Goal: Information Seeking & Learning: Check status

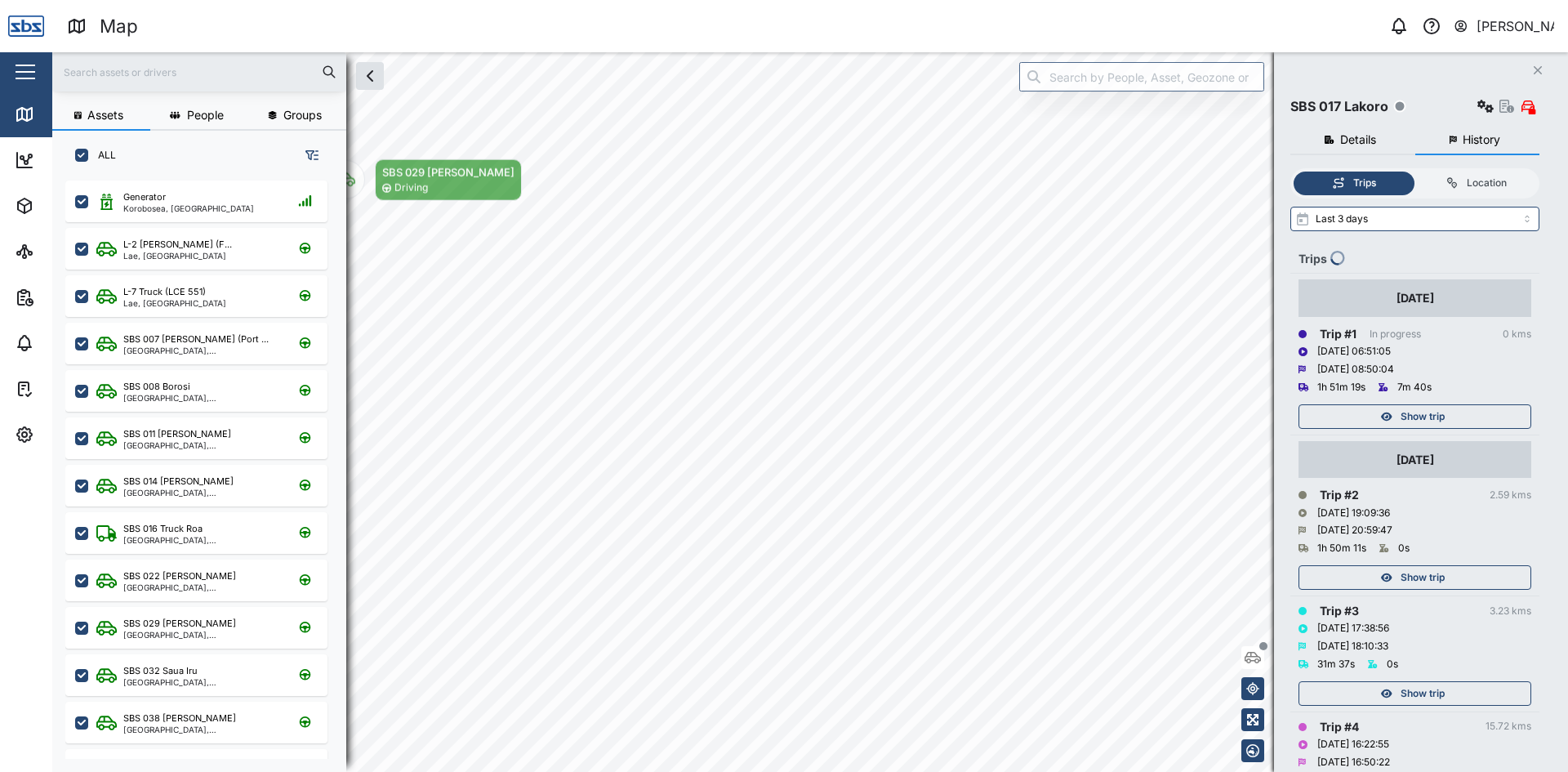
click at [1537, 68] on icon "Close" at bounding box center [1537, 71] width 10 height 13
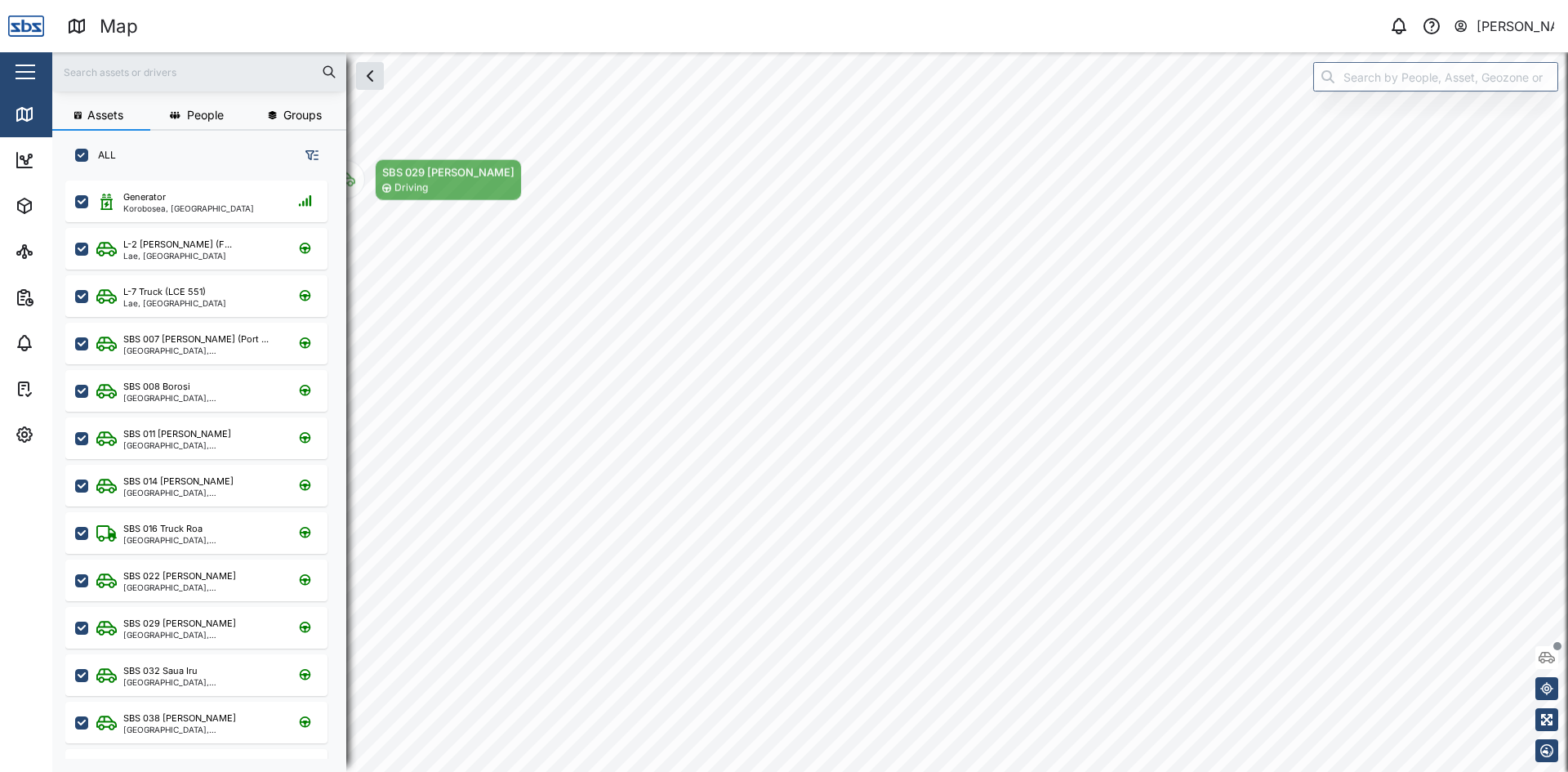
click at [147, 64] on input "text" at bounding box center [199, 72] width 274 height 24
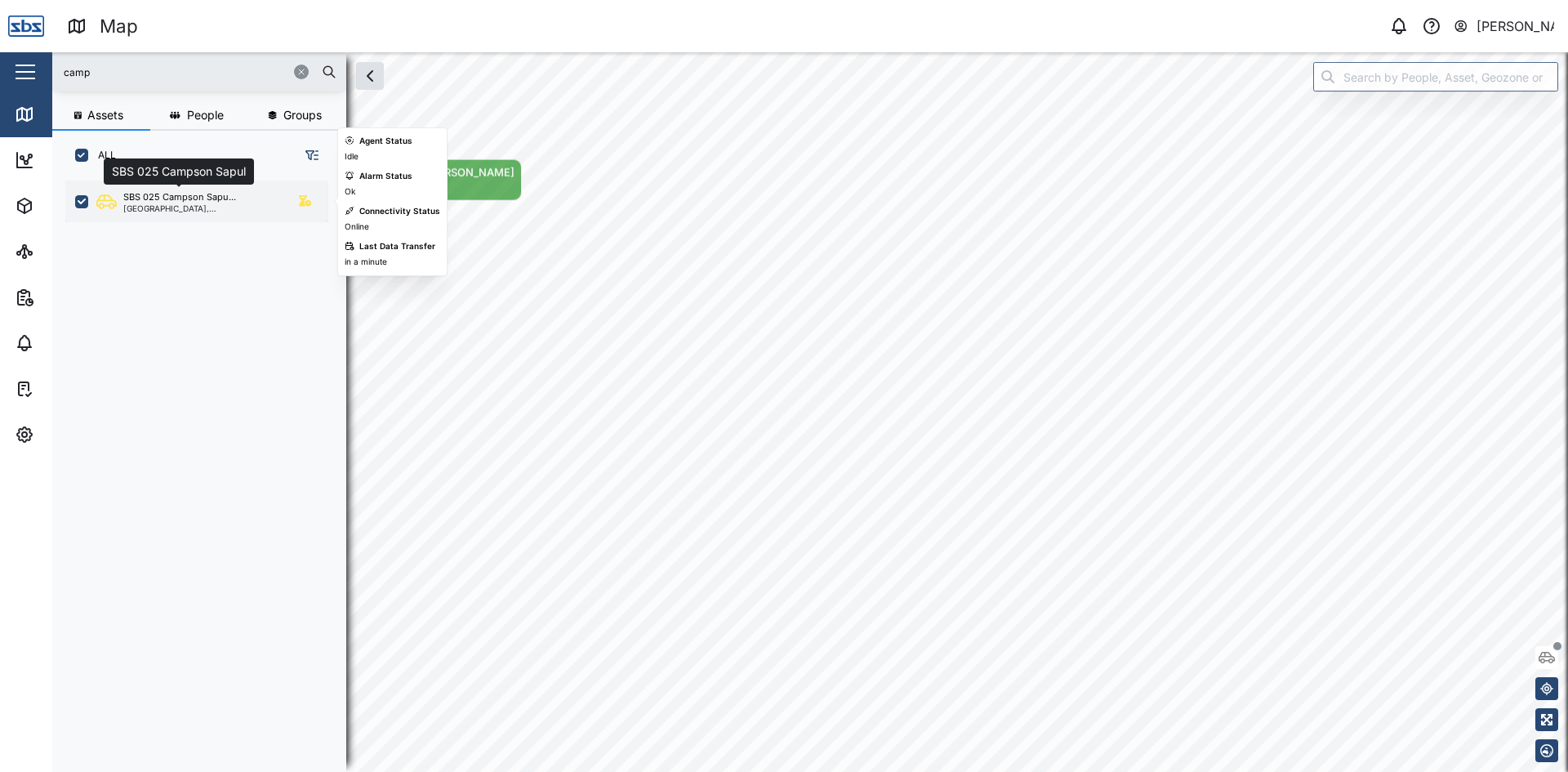
type input "camp"
click at [179, 200] on div "SBS 025 Campson Sapu..." at bounding box center [179, 197] width 112 height 14
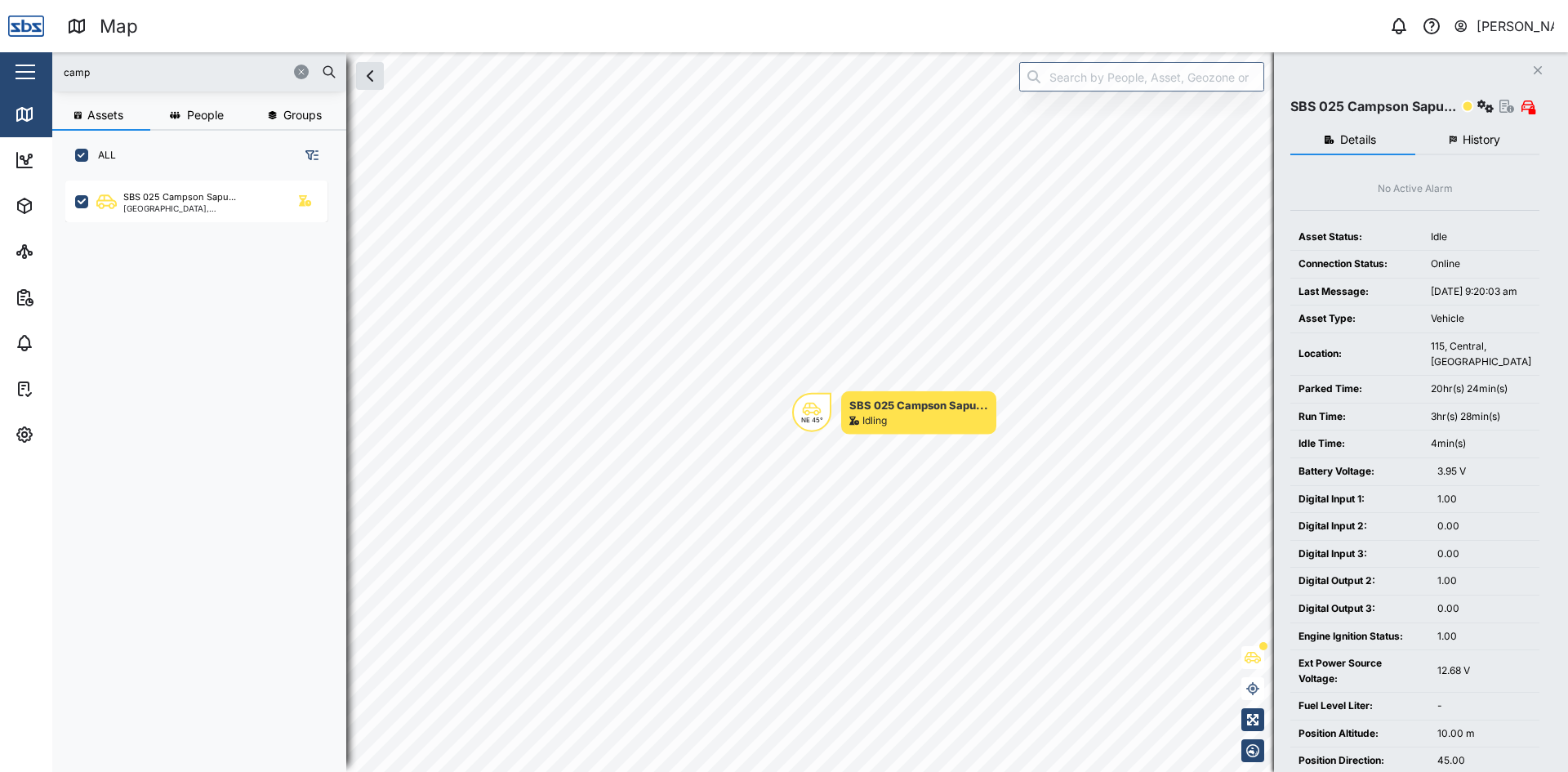
click at [1484, 141] on span "History" at bounding box center [1481, 139] width 37 height 11
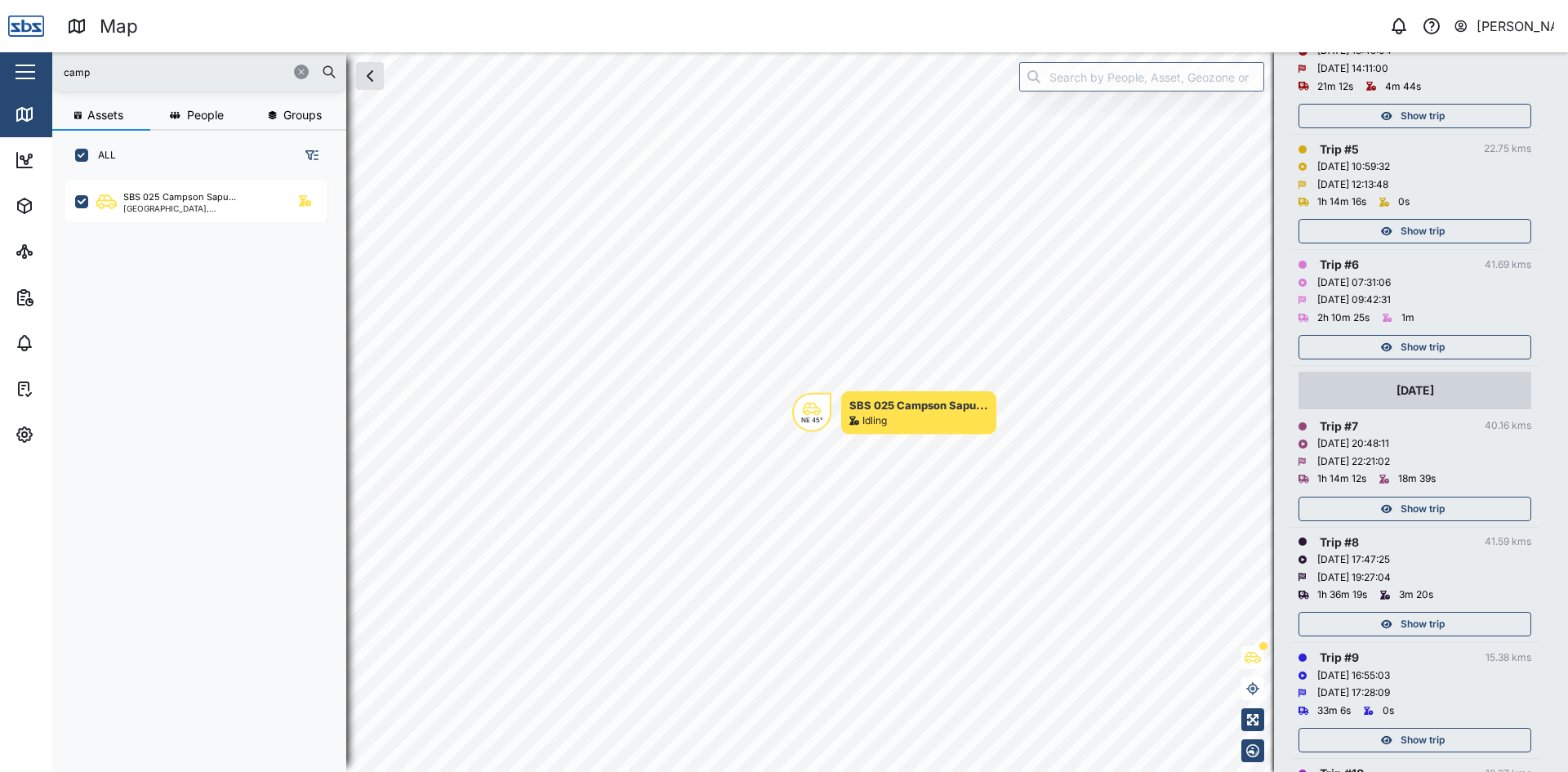
scroll to position [735, 0]
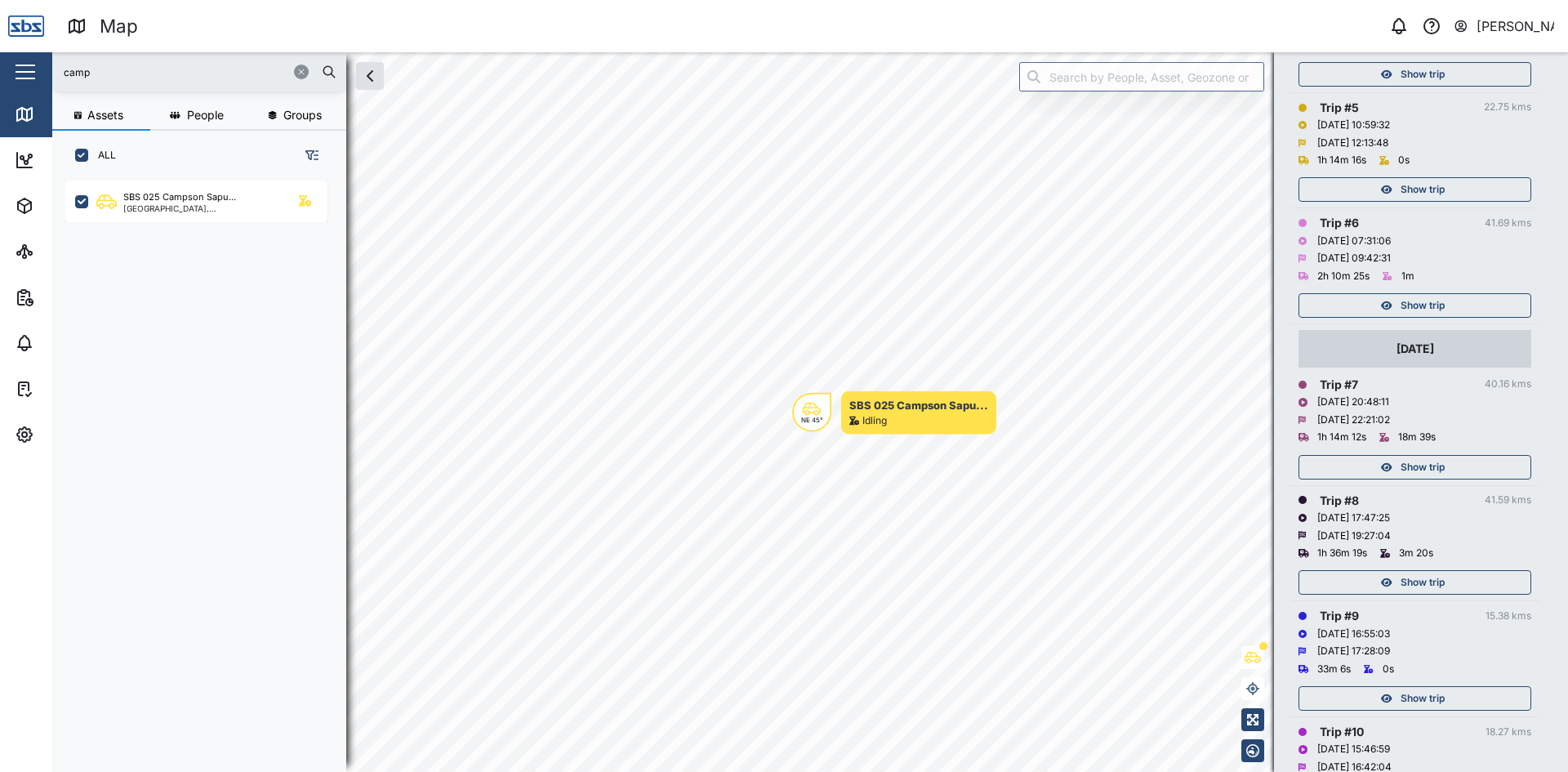
click at [1412, 700] on span "Show trip" at bounding box center [1422, 698] width 44 height 23
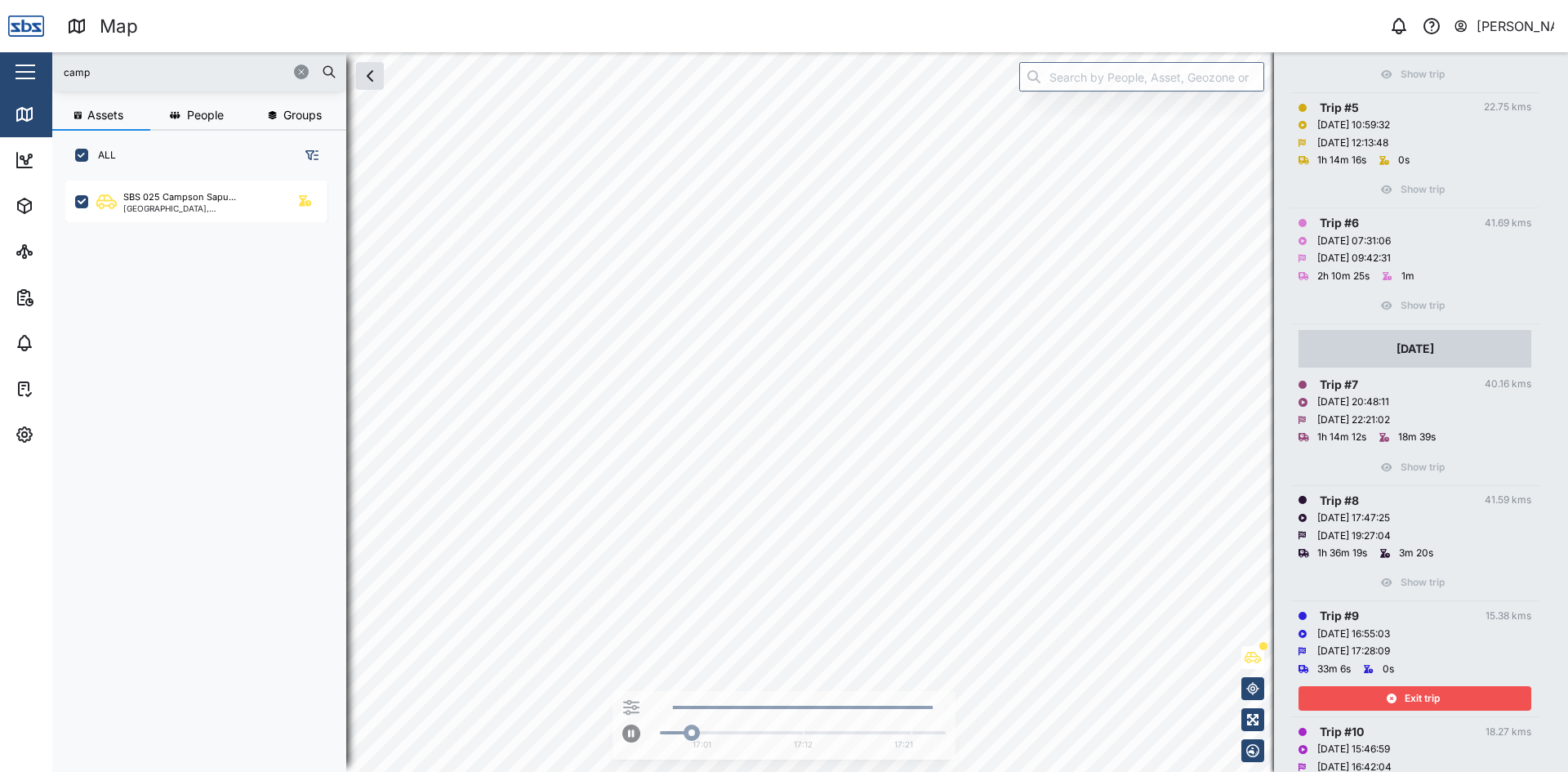
click at [1412, 699] on span "Exit trip" at bounding box center [1422, 698] width 35 height 23
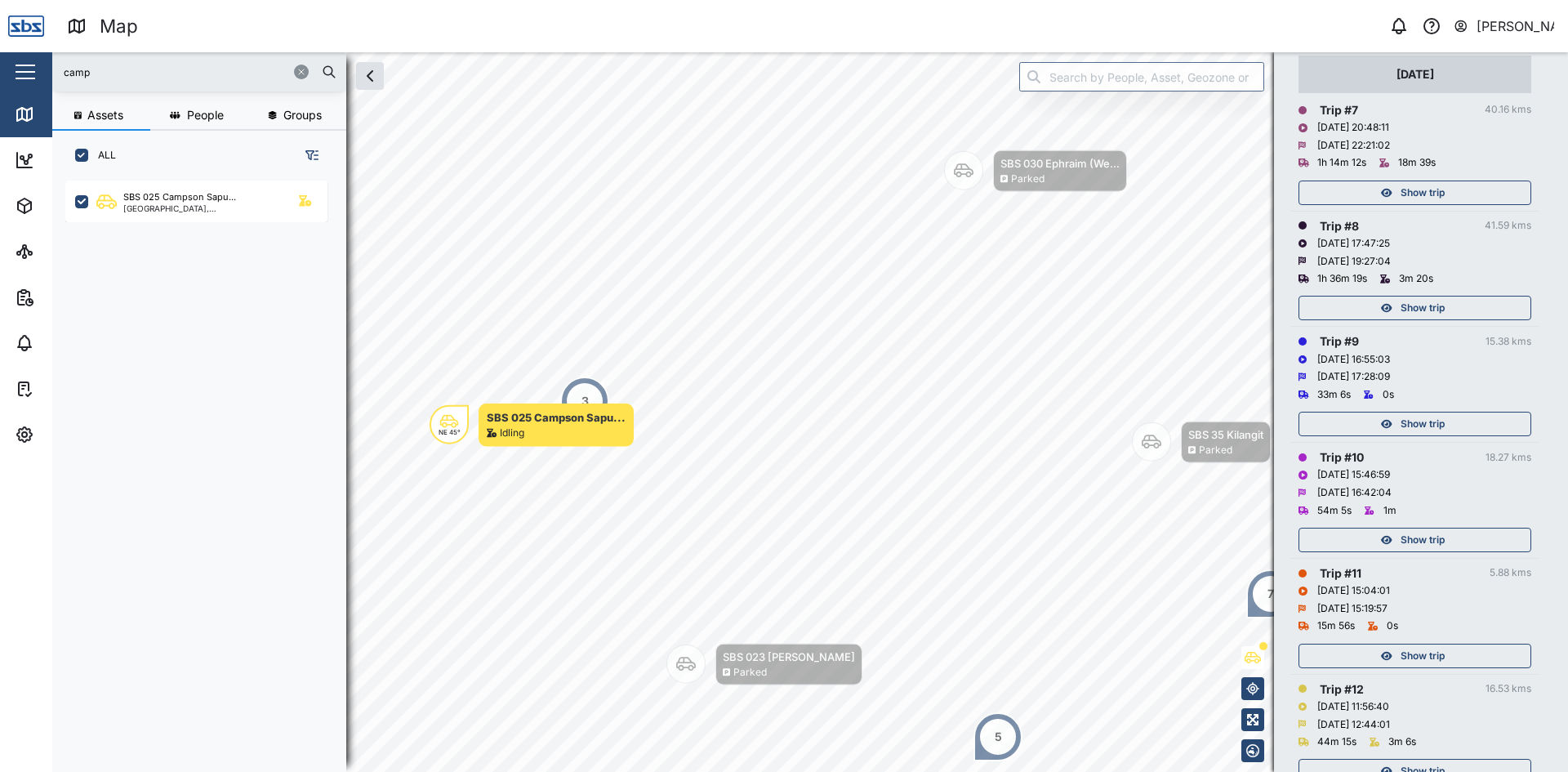
scroll to position [980, 0]
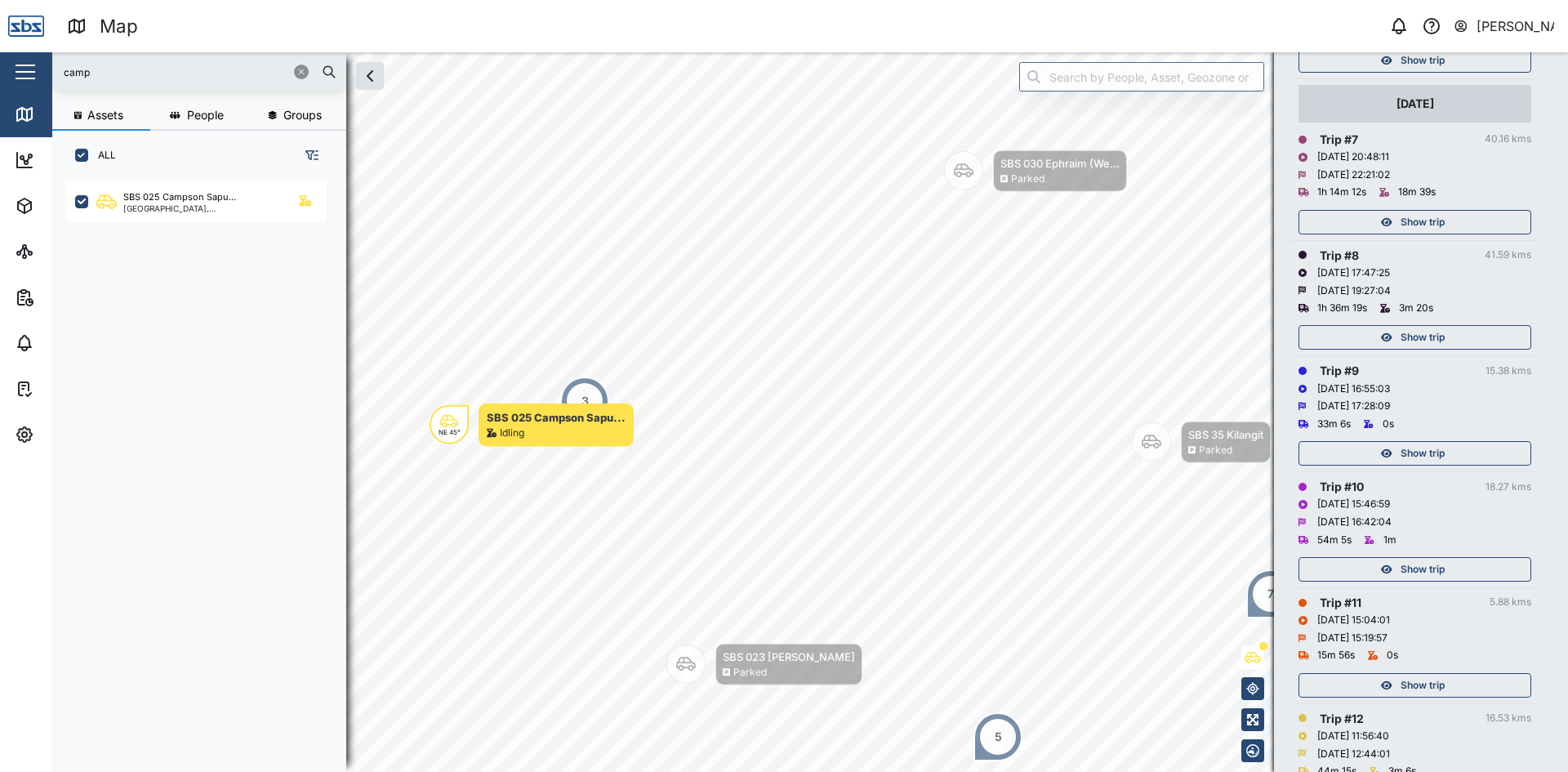
click at [1422, 563] on span "Show trip" at bounding box center [1422, 569] width 44 height 23
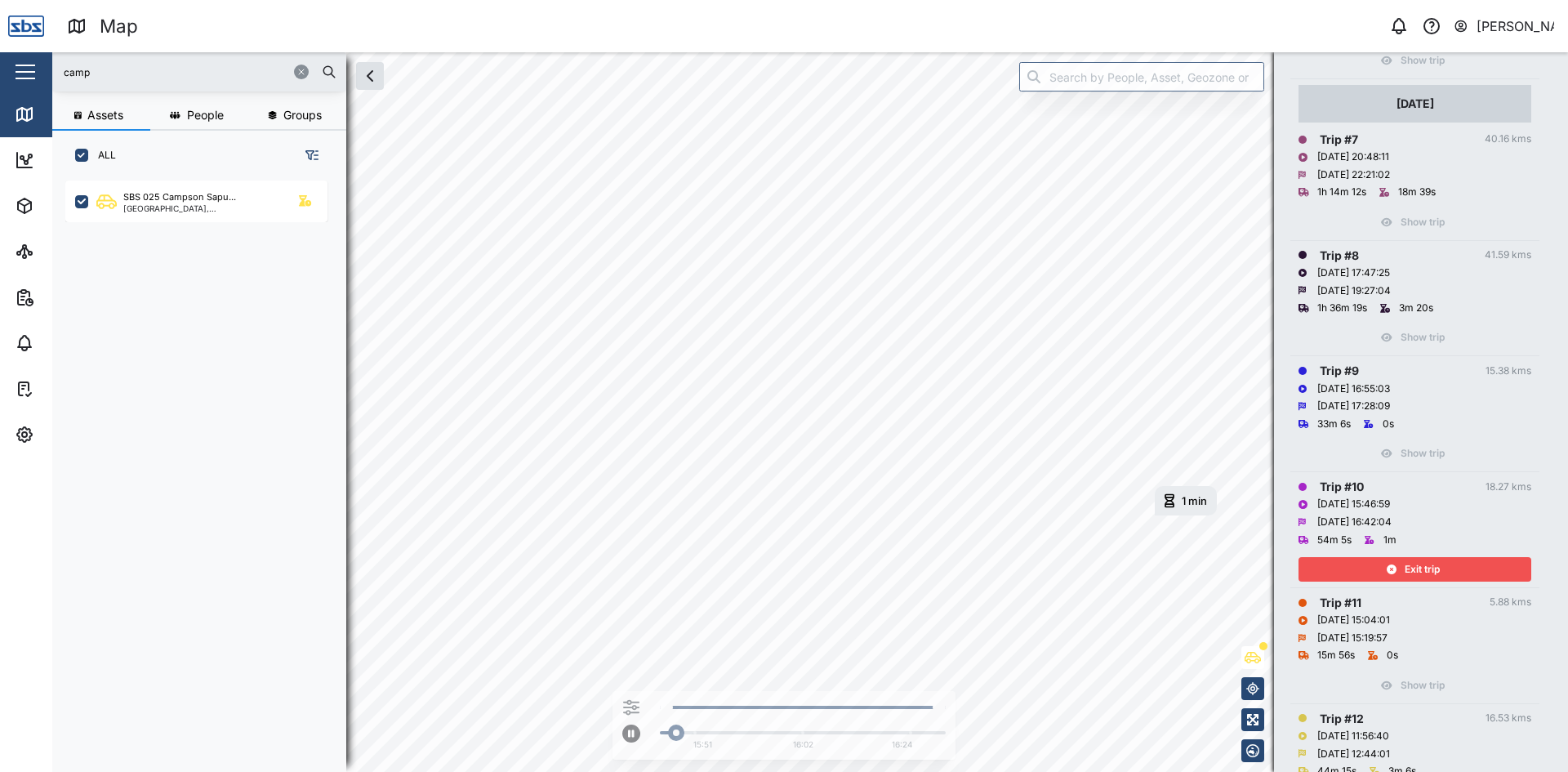
click at [1439, 570] on span "Exit trip" at bounding box center [1422, 569] width 35 height 23
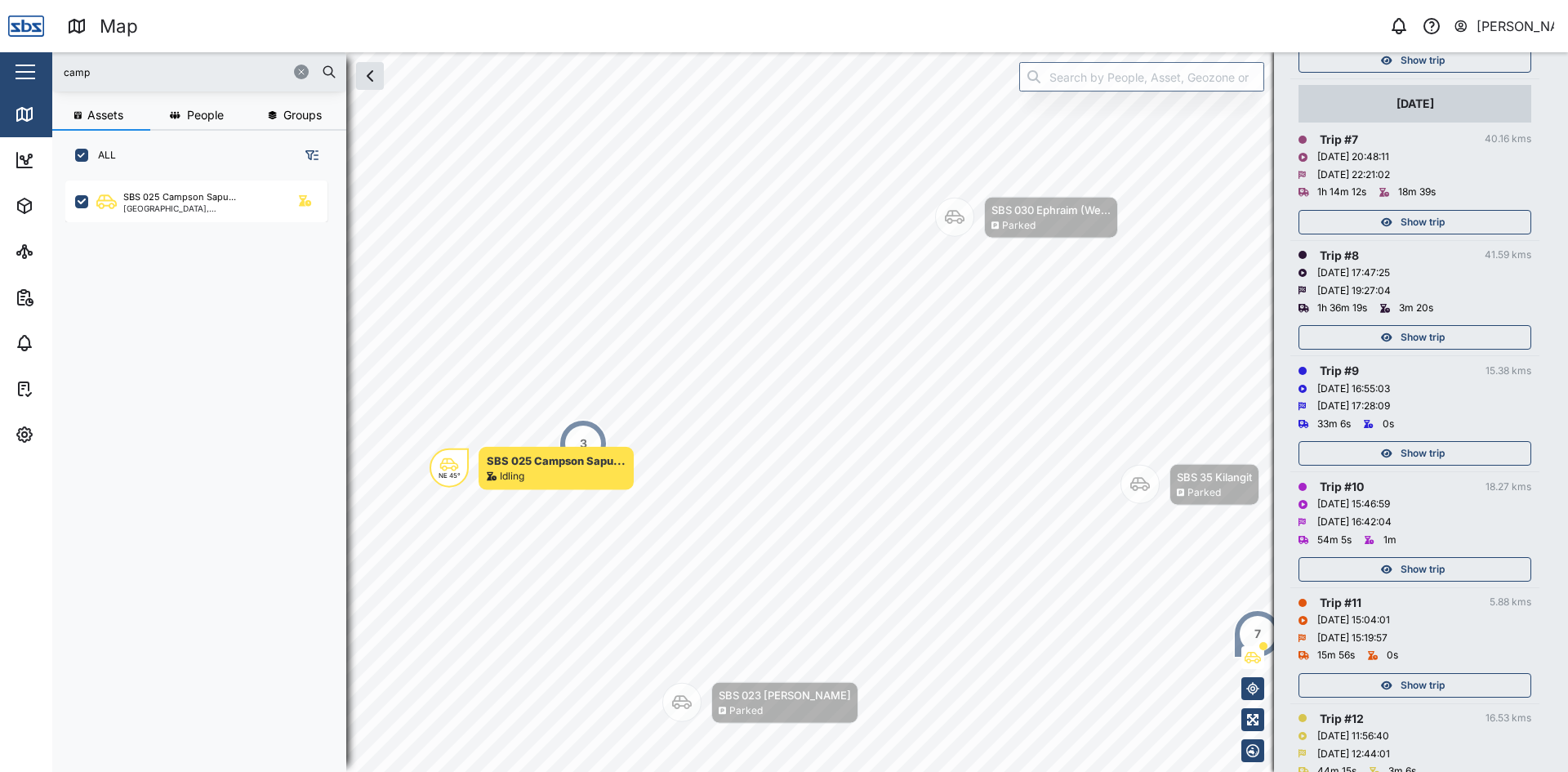
click at [1433, 453] on span "Show trip" at bounding box center [1422, 453] width 44 height 23
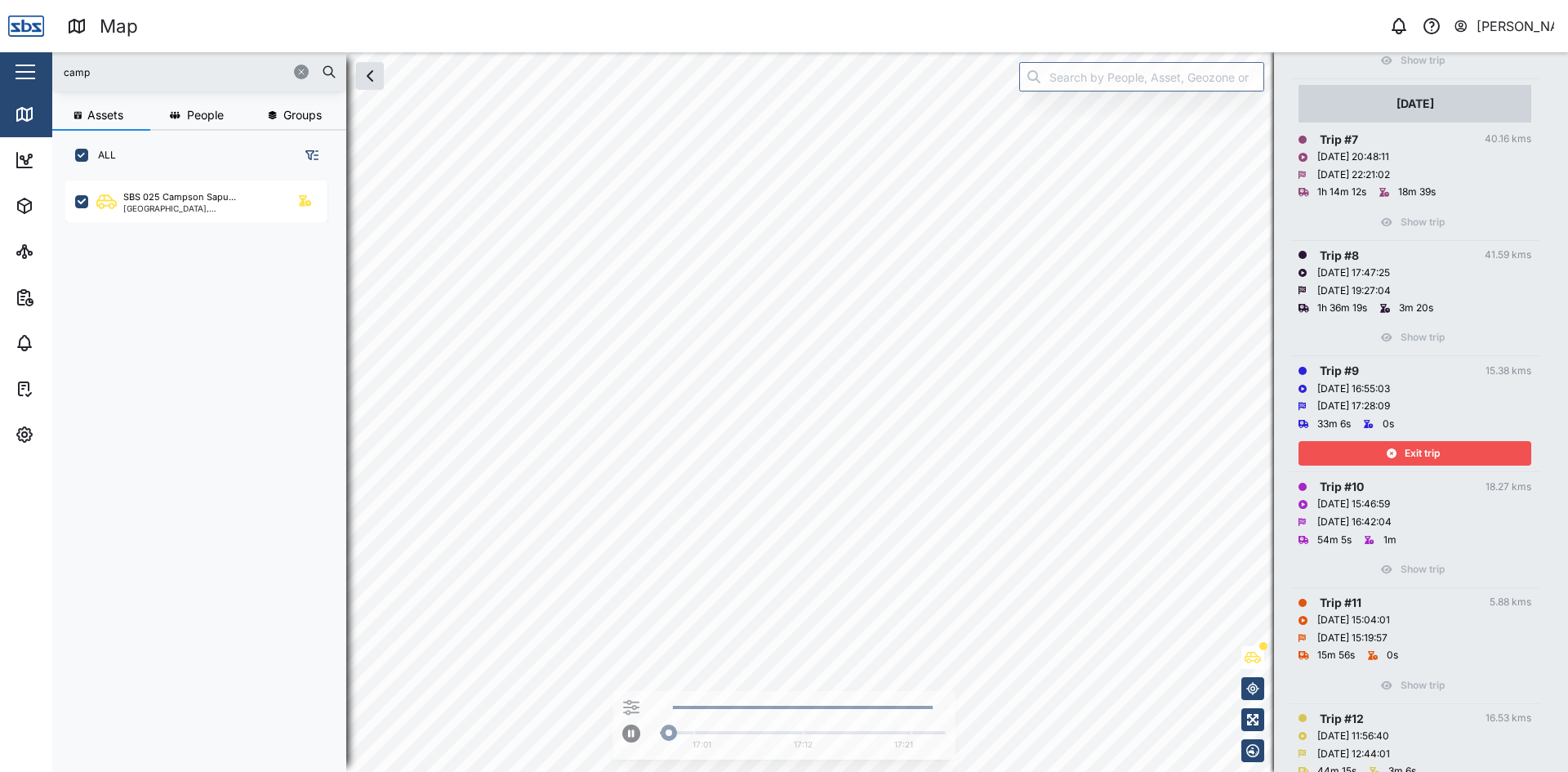
click at [1435, 452] on span "Exit trip" at bounding box center [1422, 453] width 35 height 23
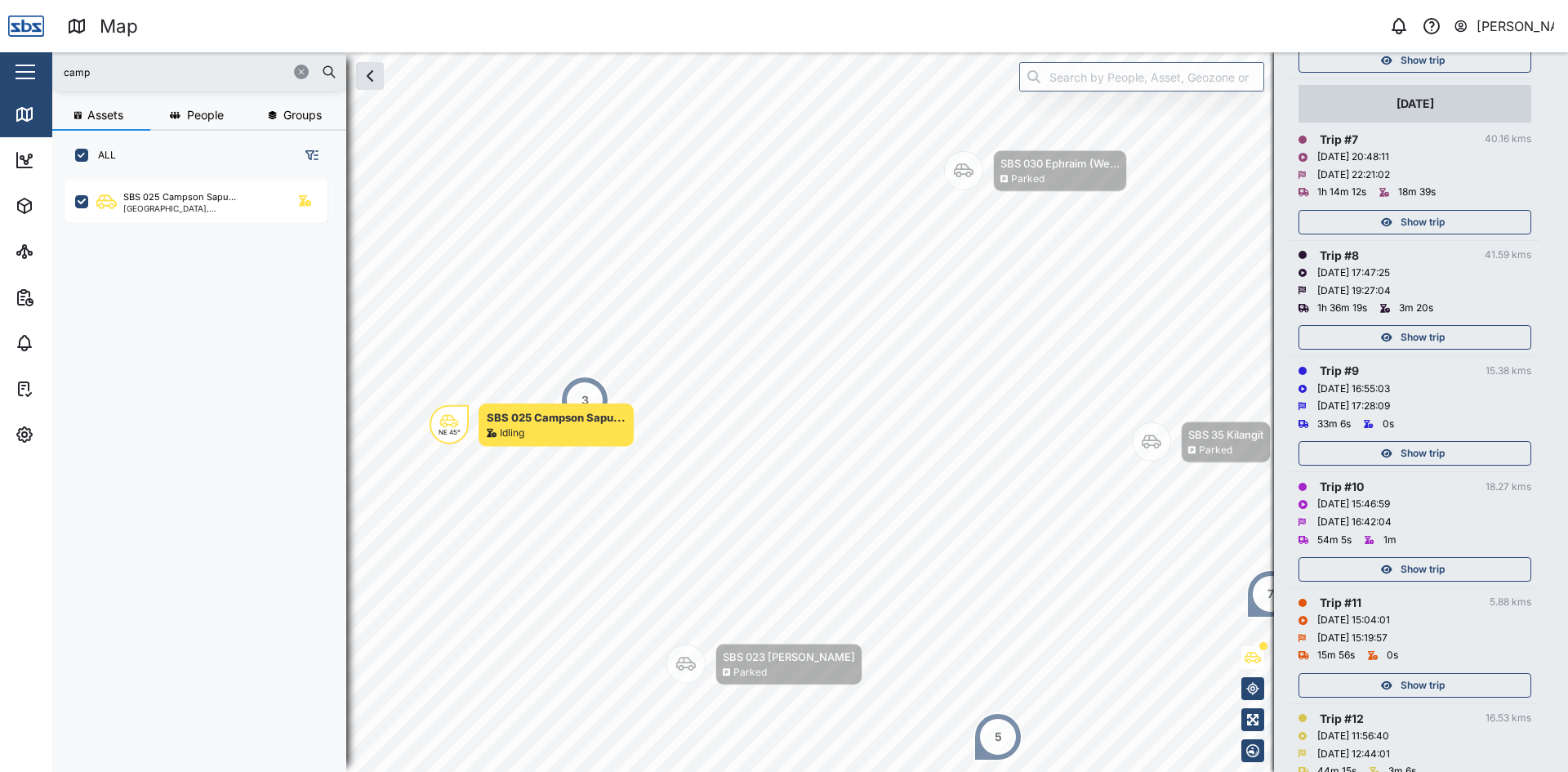
click at [1433, 341] on span "Show trip" at bounding box center [1422, 337] width 44 height 23
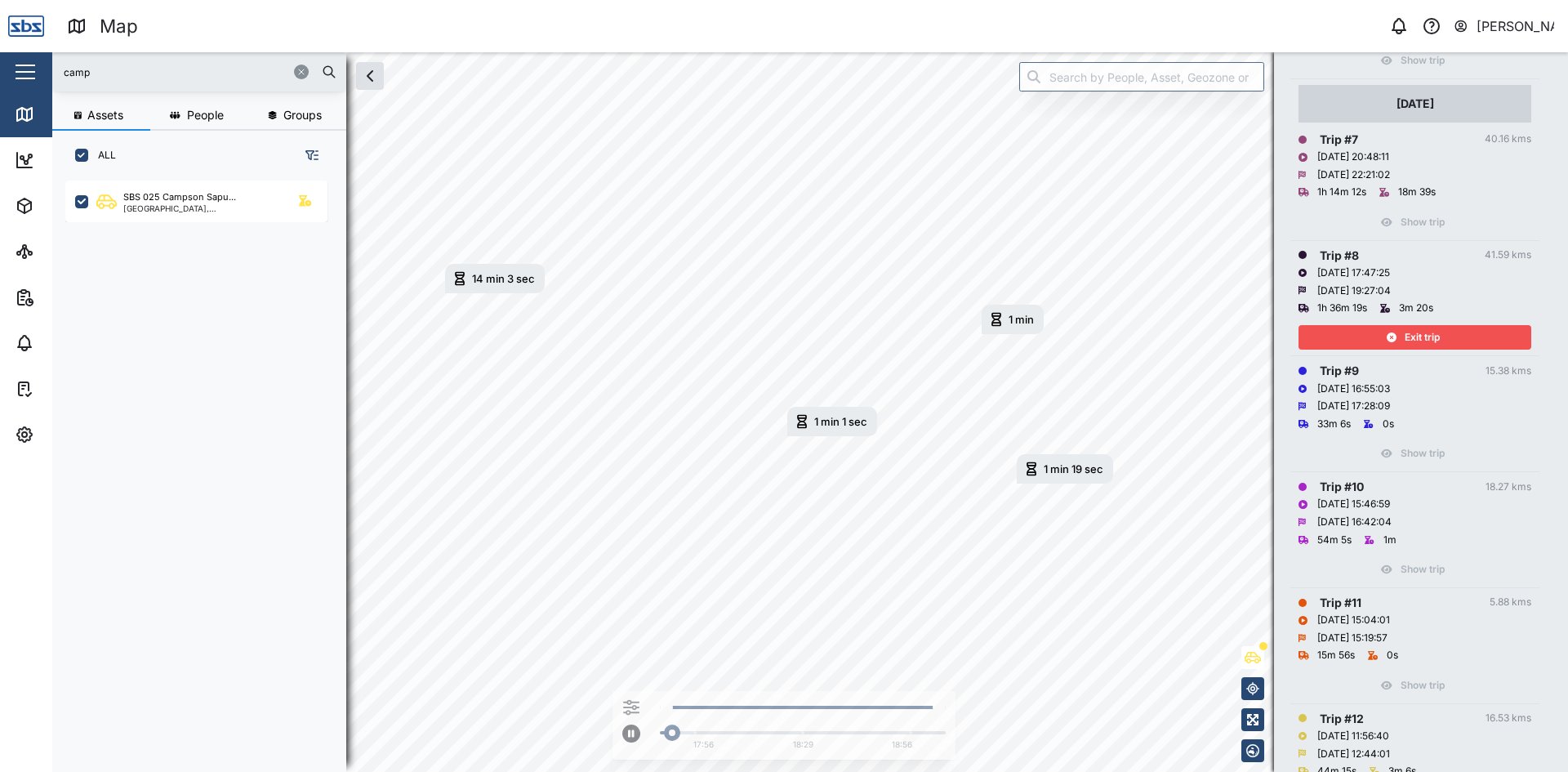
click at [1431, 336] on span "Exit trip" at bounding box center [1422, 337] width 35 height 23
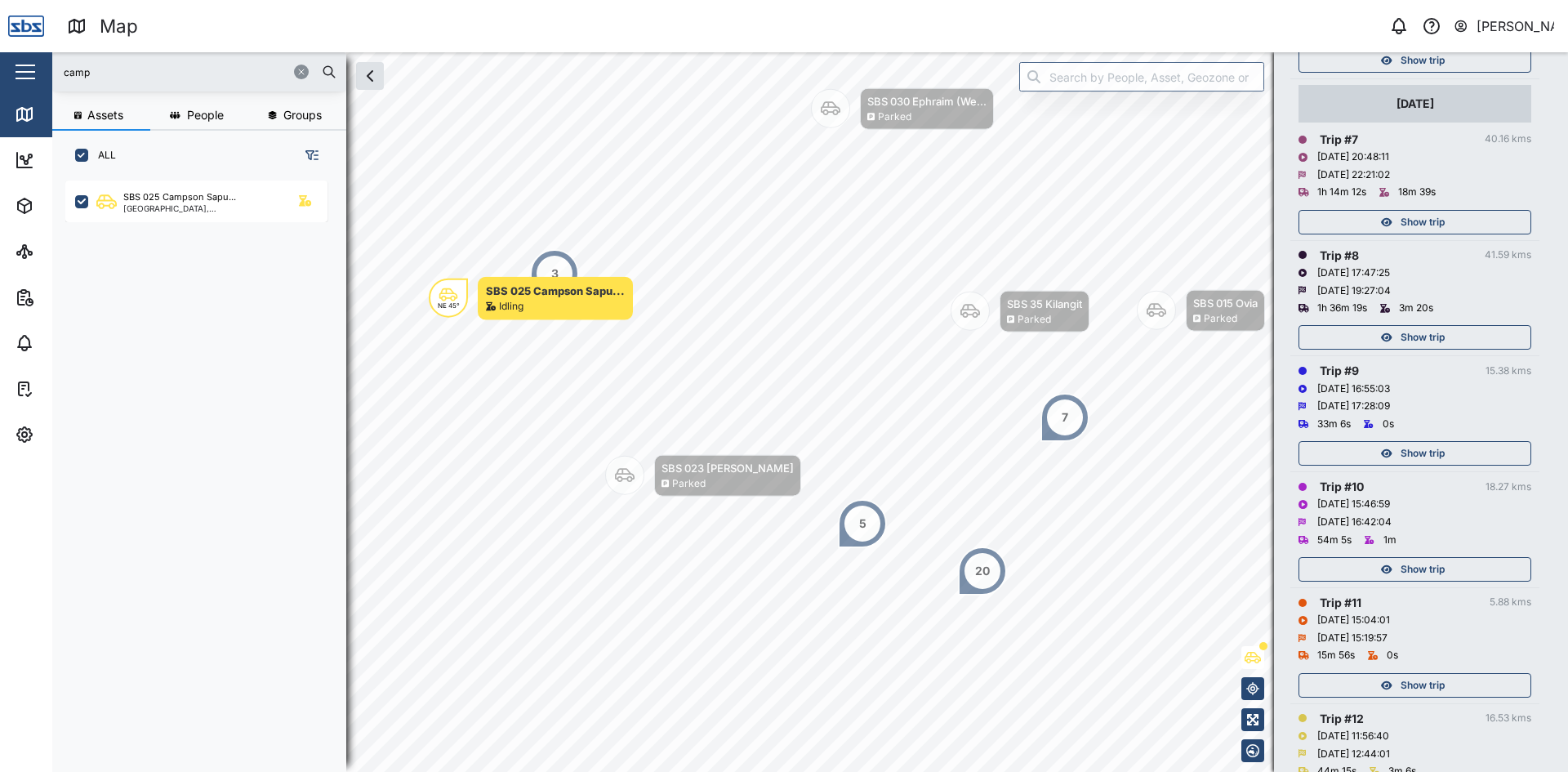
click at [1417, 218] on span "Show trip" at bounding box center [1422, 222] width 44 height 23
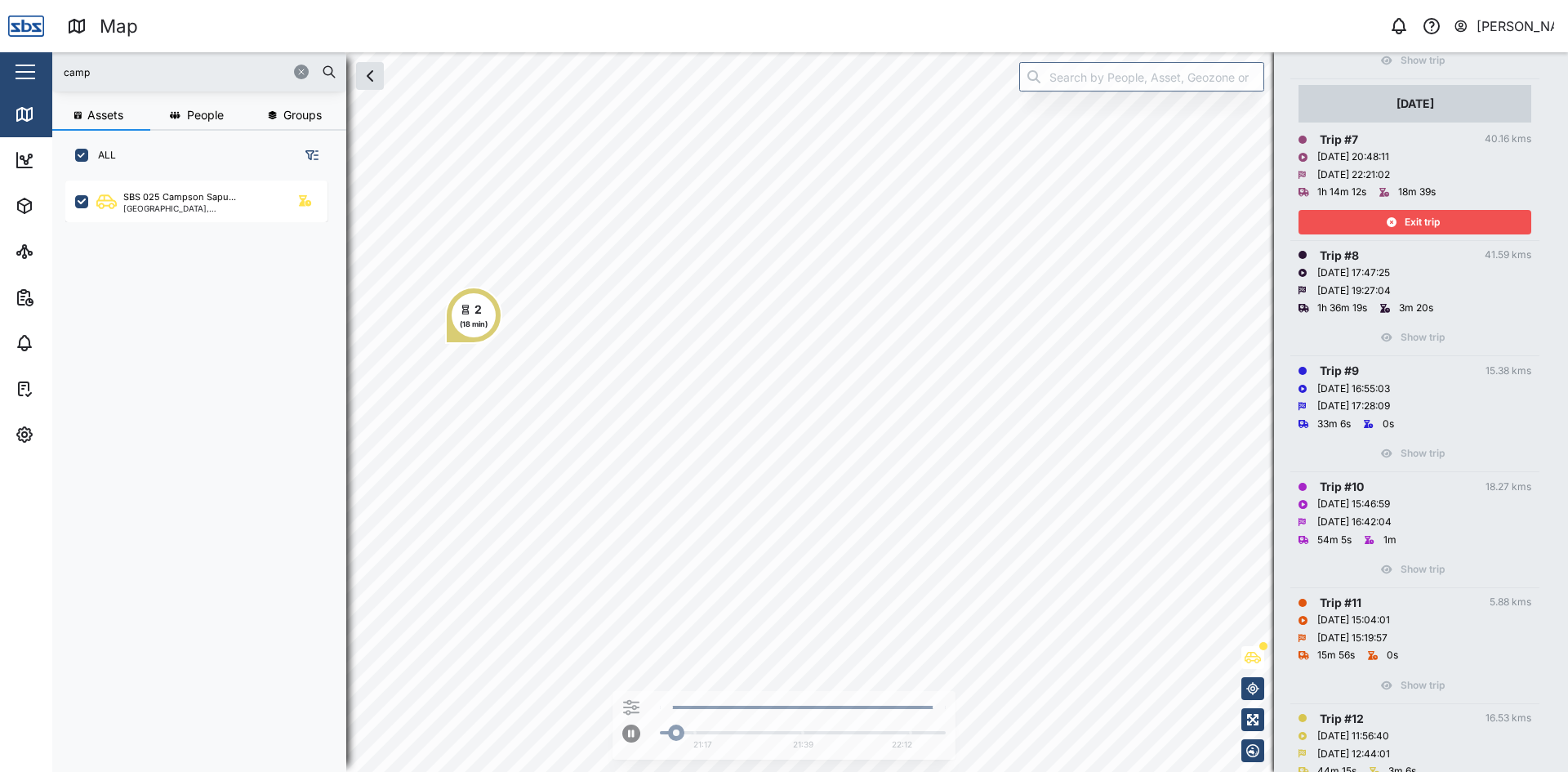
click at [1470, 218] on div "Exit trip" at bounding box center [1413, 222] width 213 height 23
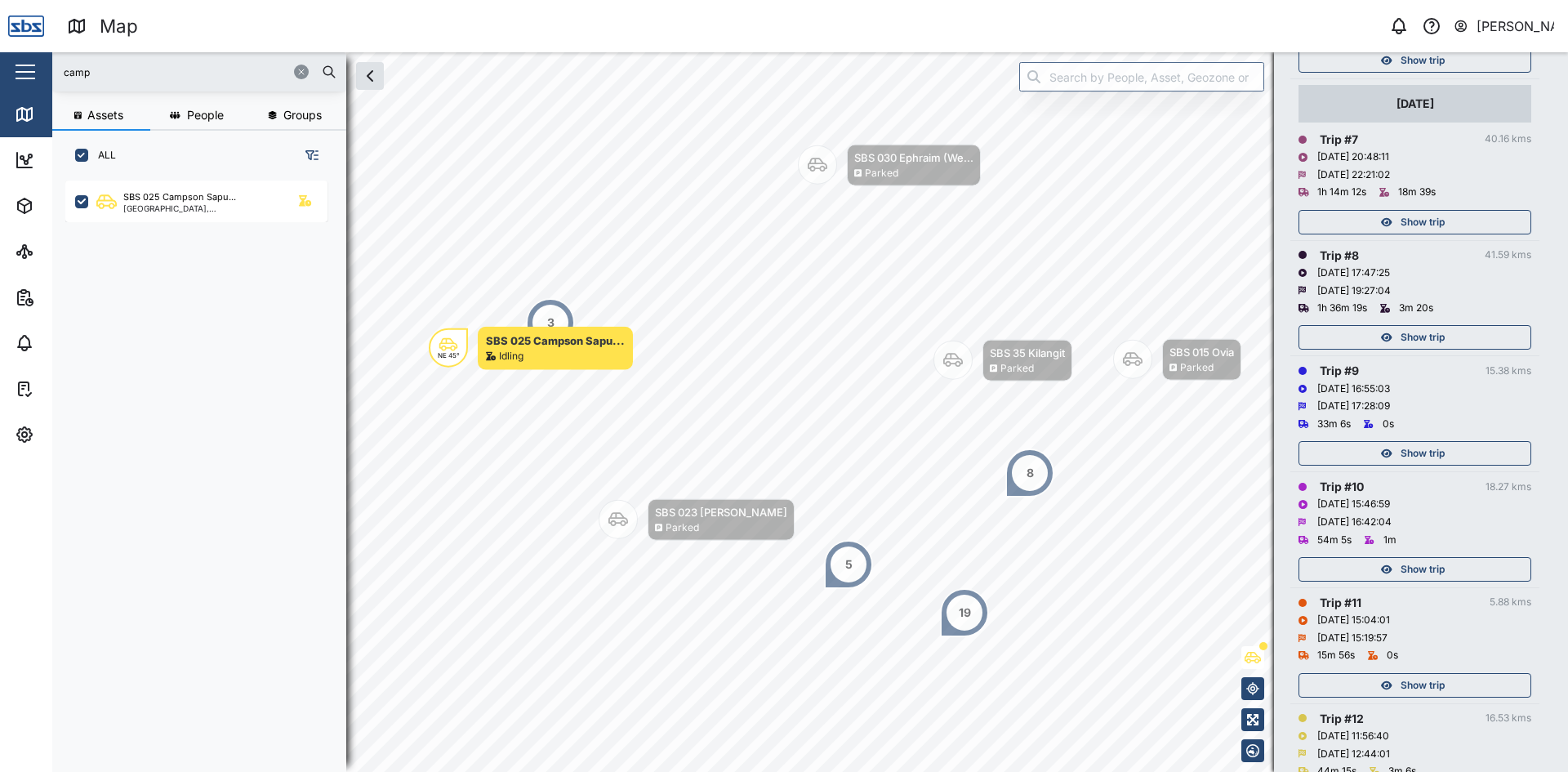
click at [1431, 214] on span "Show trip" at bounding box center [1422, 222] width 44 height 23
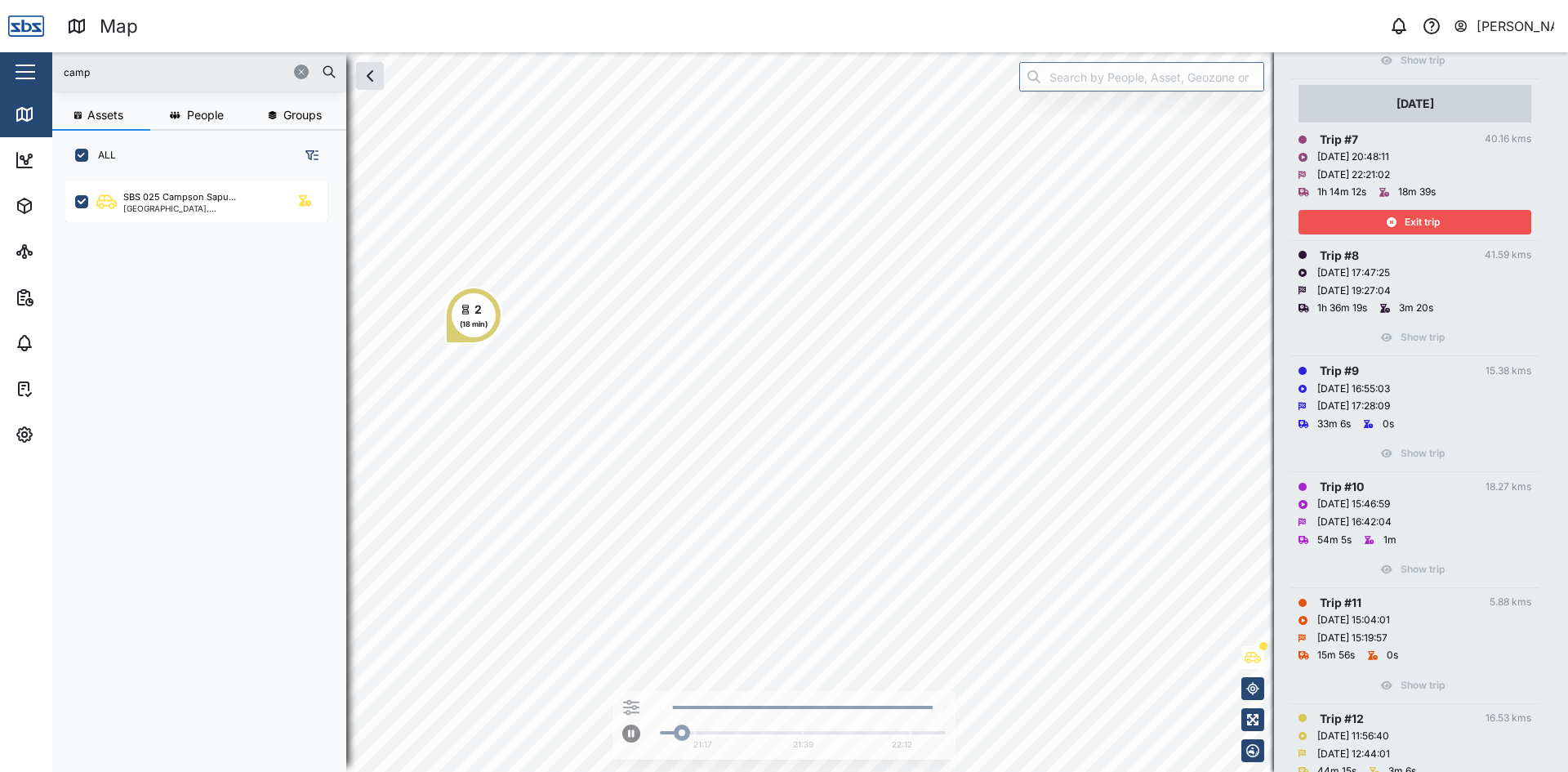
click at [1431, 215] on span "Exit trip" at bounding box center [1422, 222] width 35 height 23
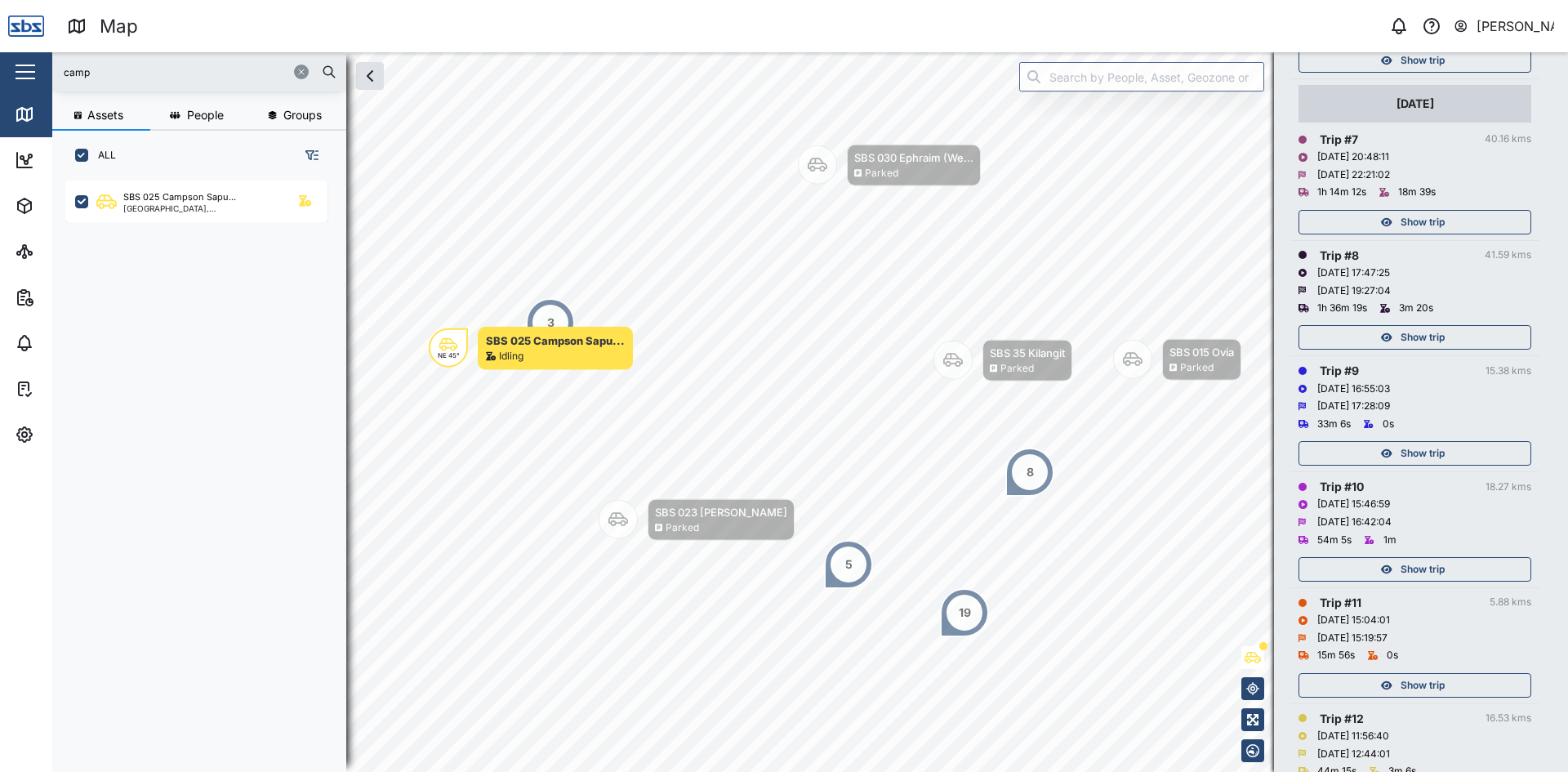
click at [1388, 694] on div "Show trip" at bounding box center [1413, 685] width 213 height 23
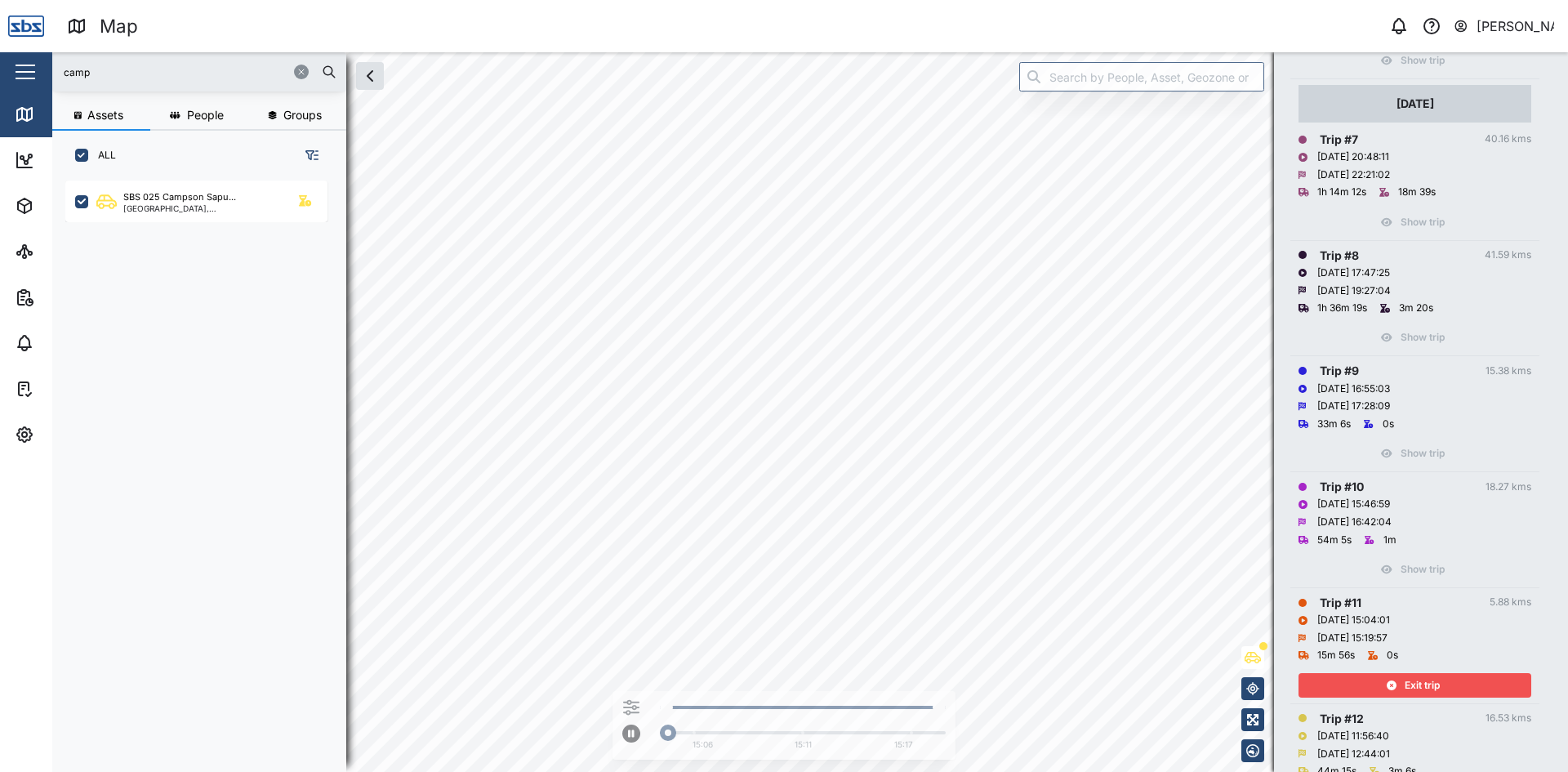
click at [1374, 686] on div "Exit trip" at bounding box center [1413, 685] width 213 height 23
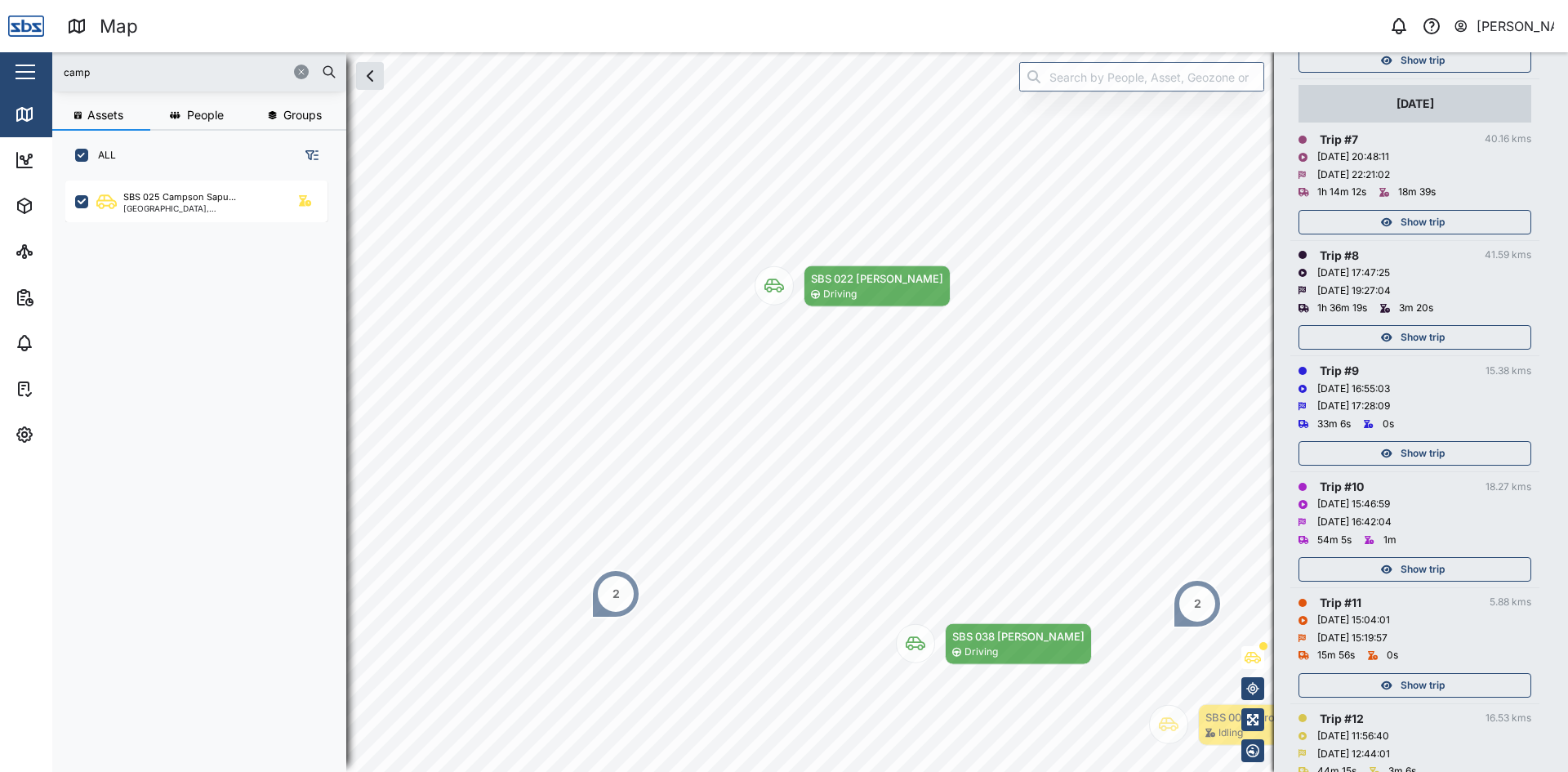
click at [1399, 567] on div "Show trip" at bounding box center [1413, 569] width 213 height 23
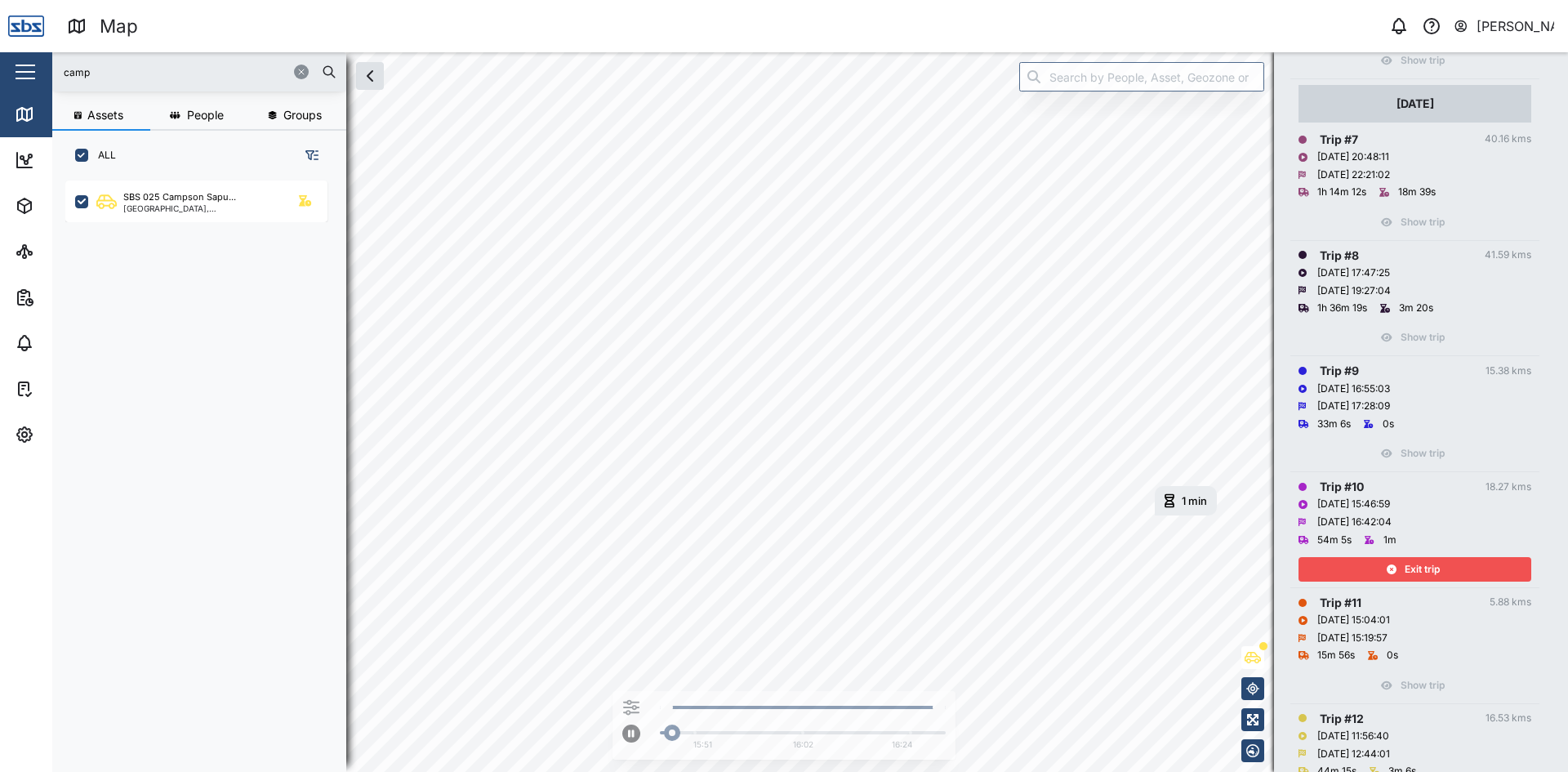
click at [1399, 567] on div "Exit trip" at bounding box center [1413, 569] width 213 height 23
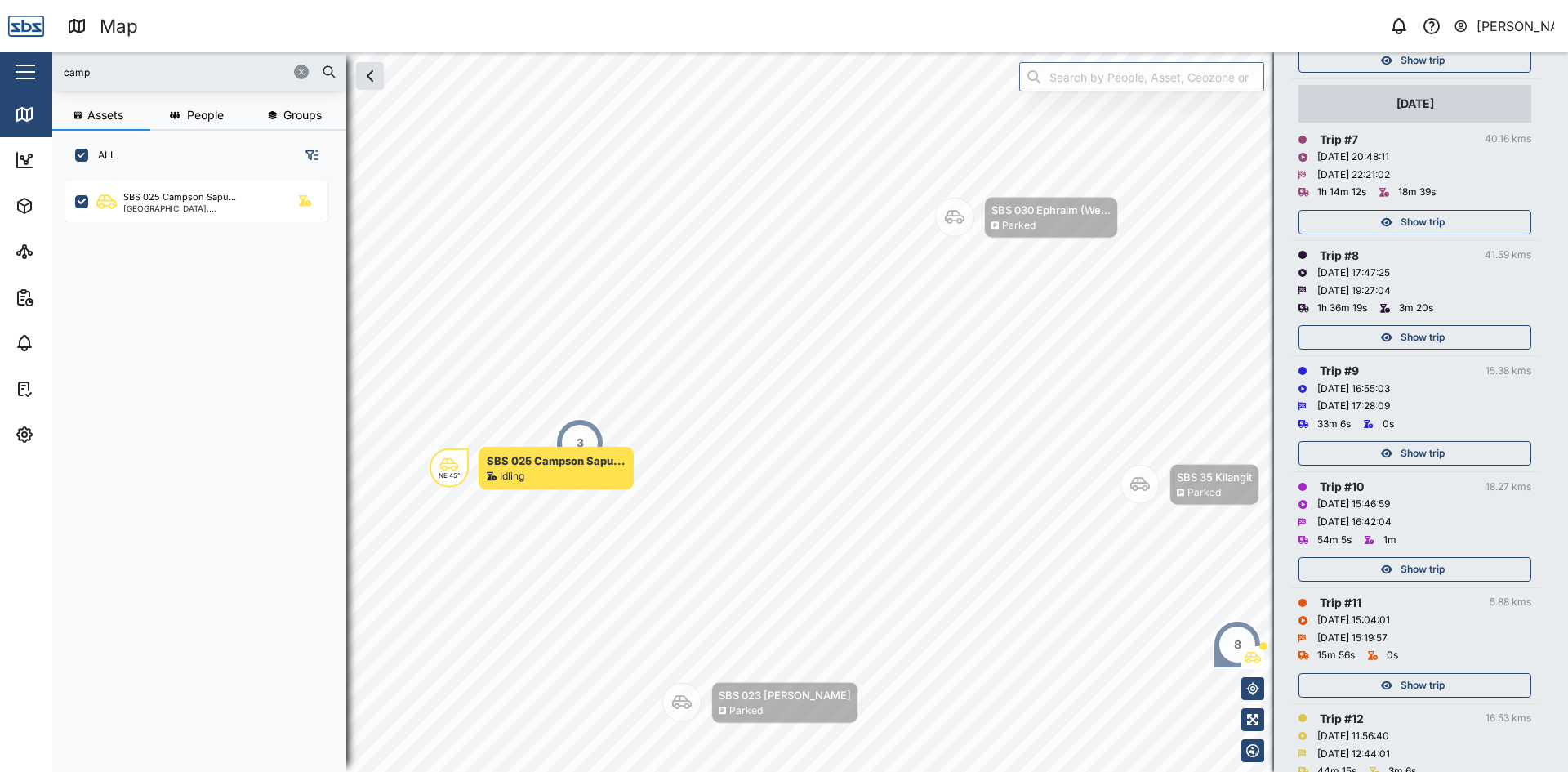
click at [1438, 569] on span "Show trip" at bounding box center [1422, 569] width 44 height 23
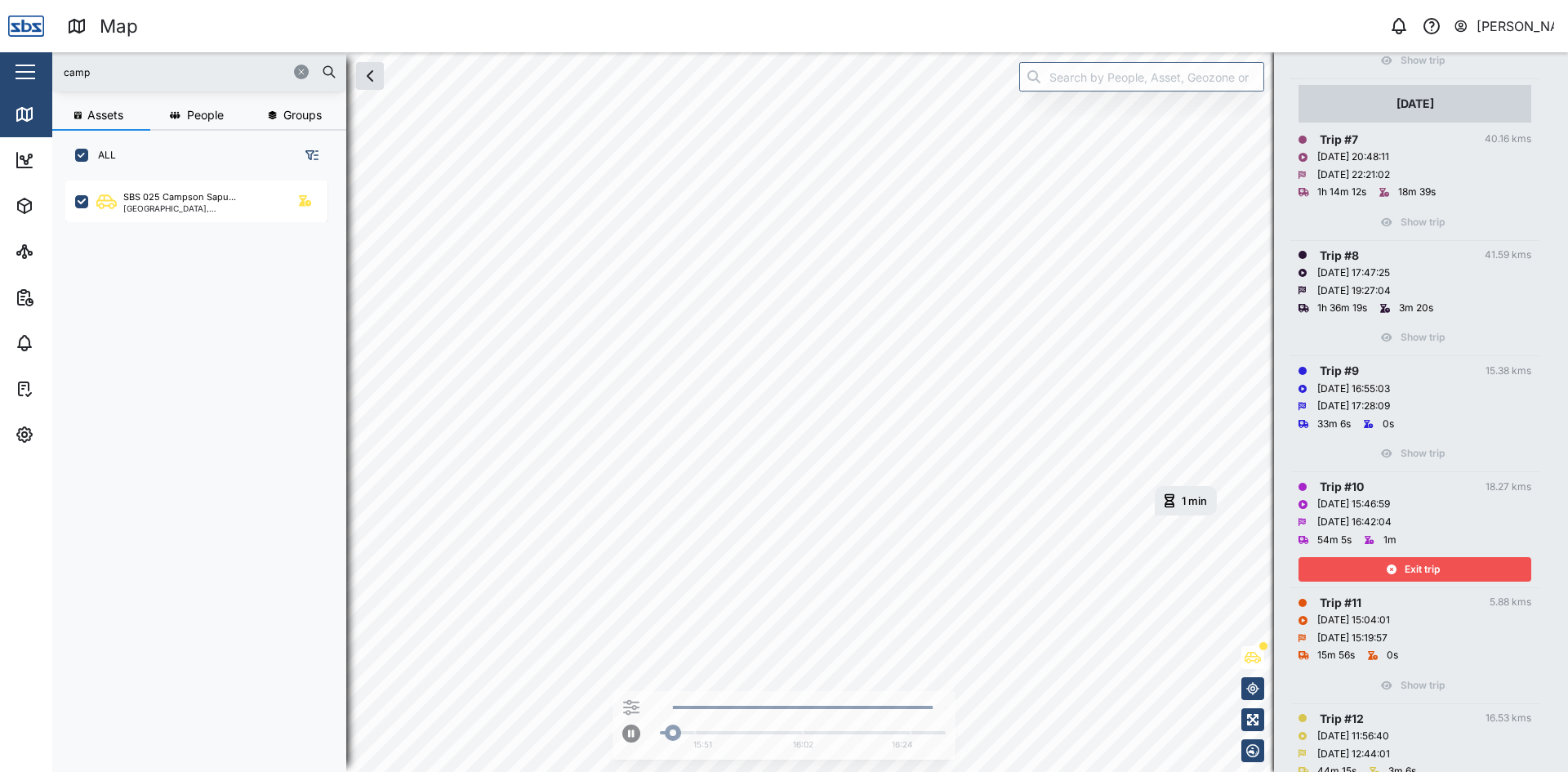
click at [1438, 569] on span "Exit trip" at bounding box center [1422, 569] width 35 height 23
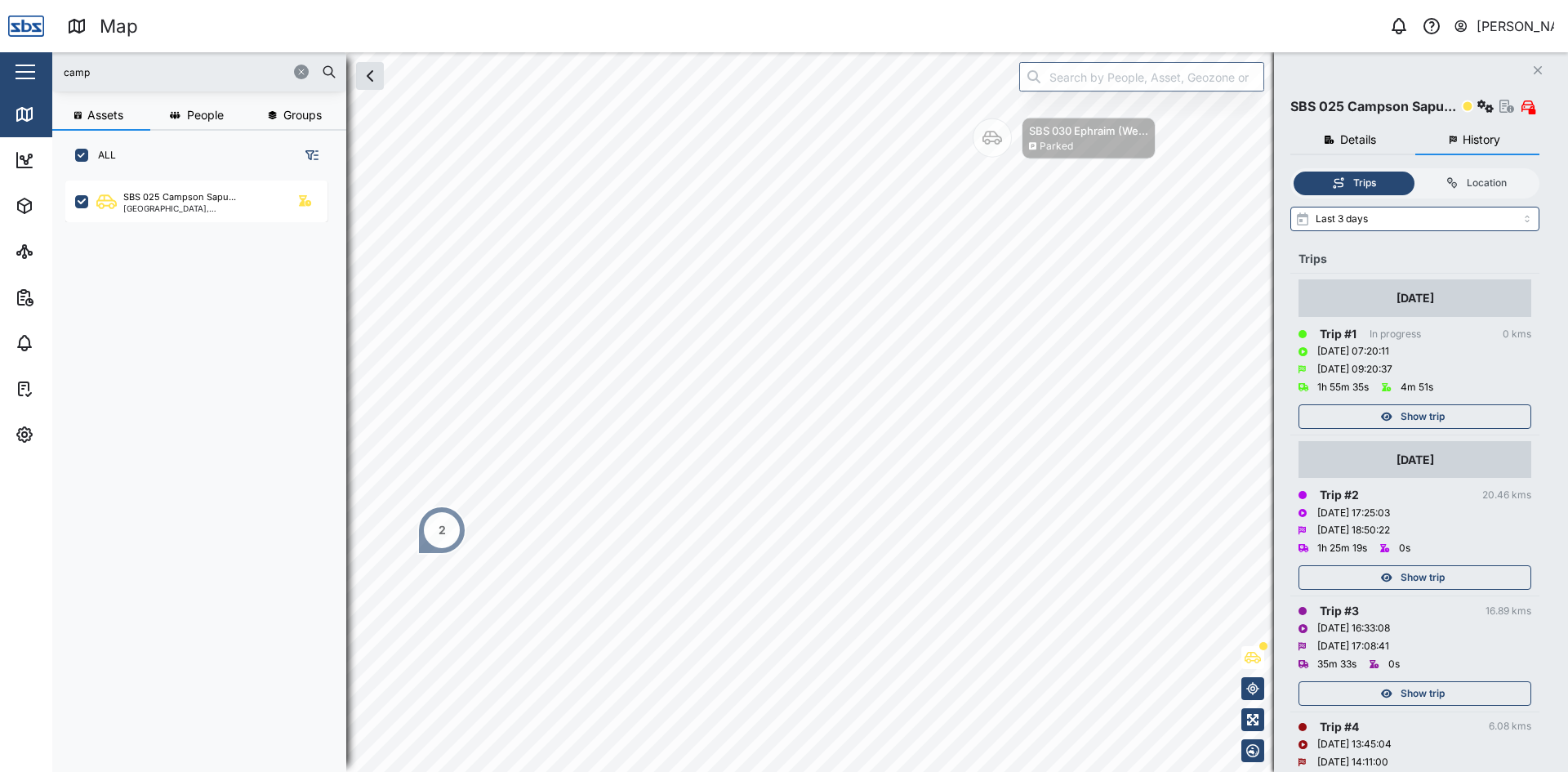
click at [1542, 70] on icon "Close" at bounding box center [1537, 71] width 10 height 13
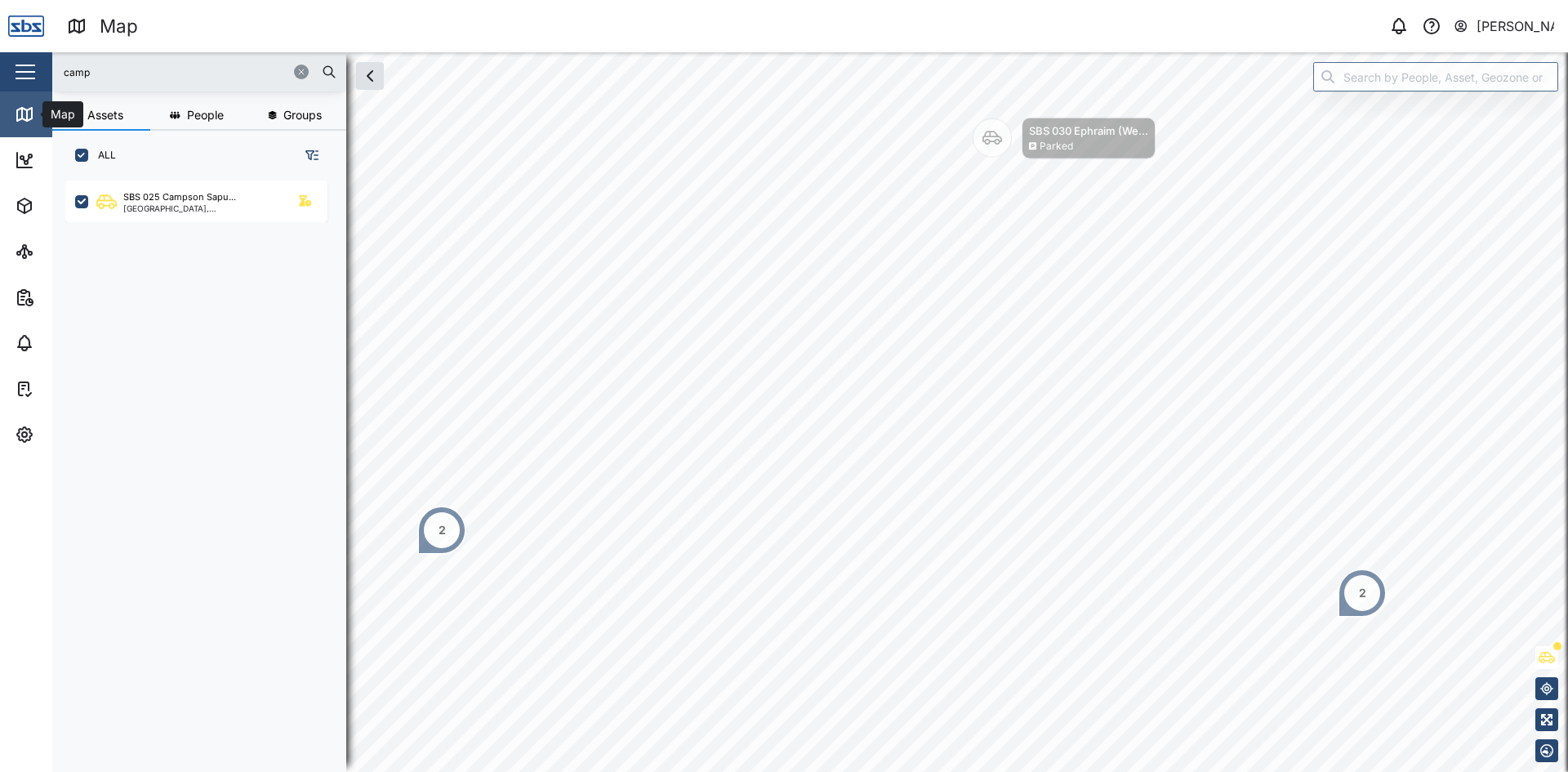
click at [17, 112] on icon at bounding box center [24, 114] width 15 height 13
click at [296, 69] on icon "button" at bounding box center [301, 72] width 10 height 10
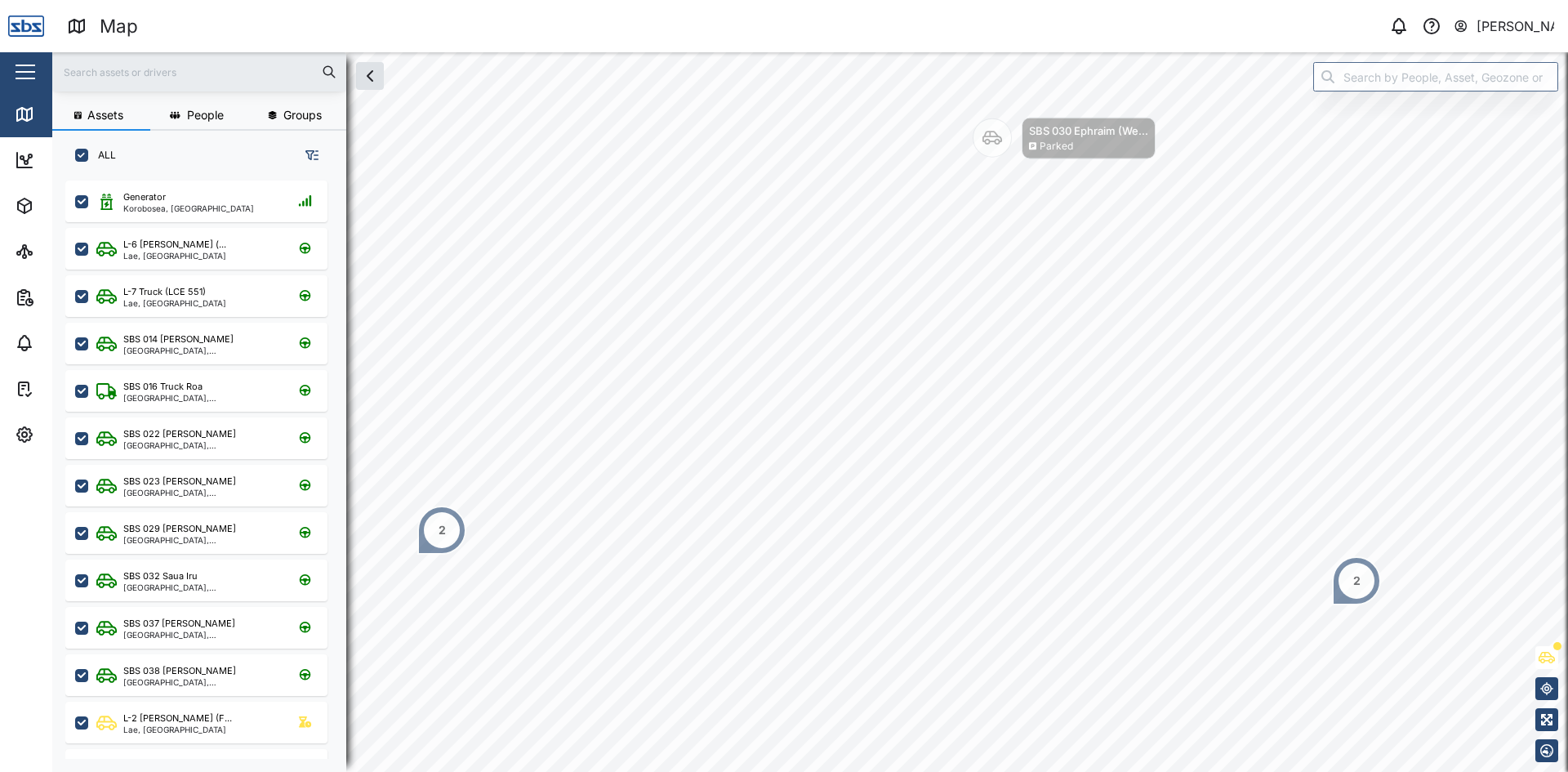
click at [209, 72] on input "text" at bounding box center [199, 72] width 274 height 24
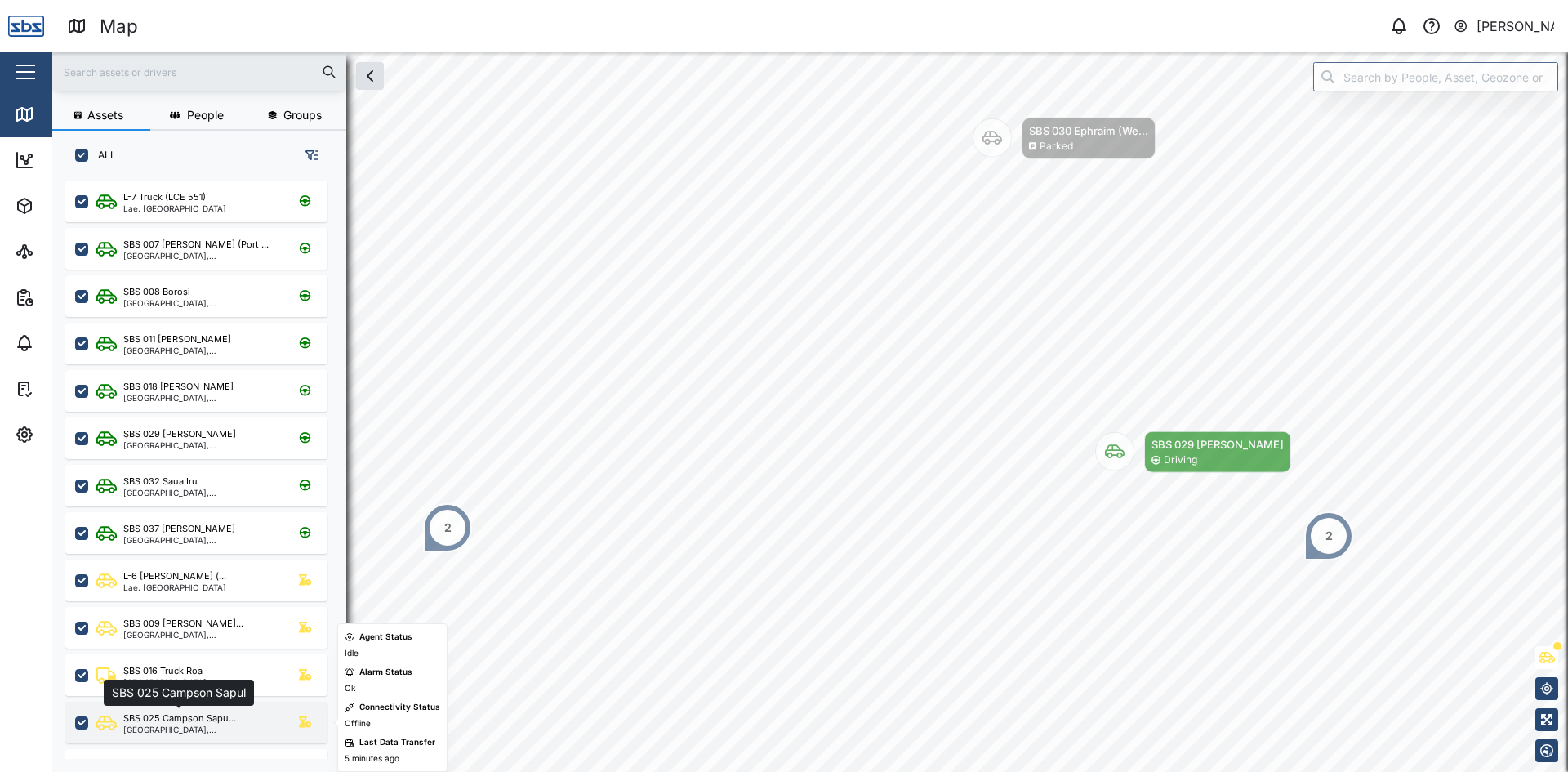
click at [192, 716] on div "SBS 025 Campson Sapu..." at bounding box center [179, 718] width 112 height 14
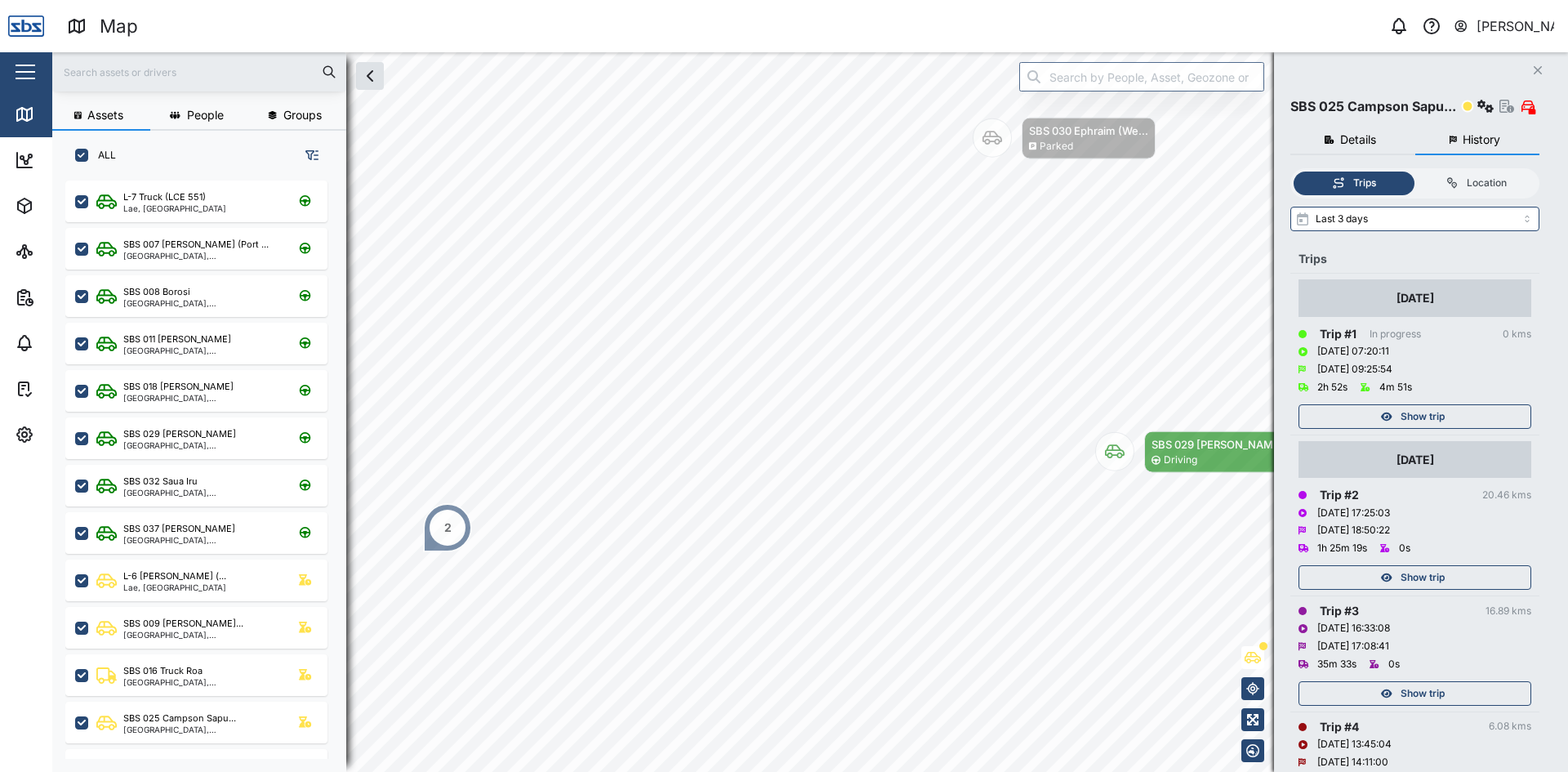
click at [457, 520] on div "2" at bounding box center [447, 528] width 49 height 49
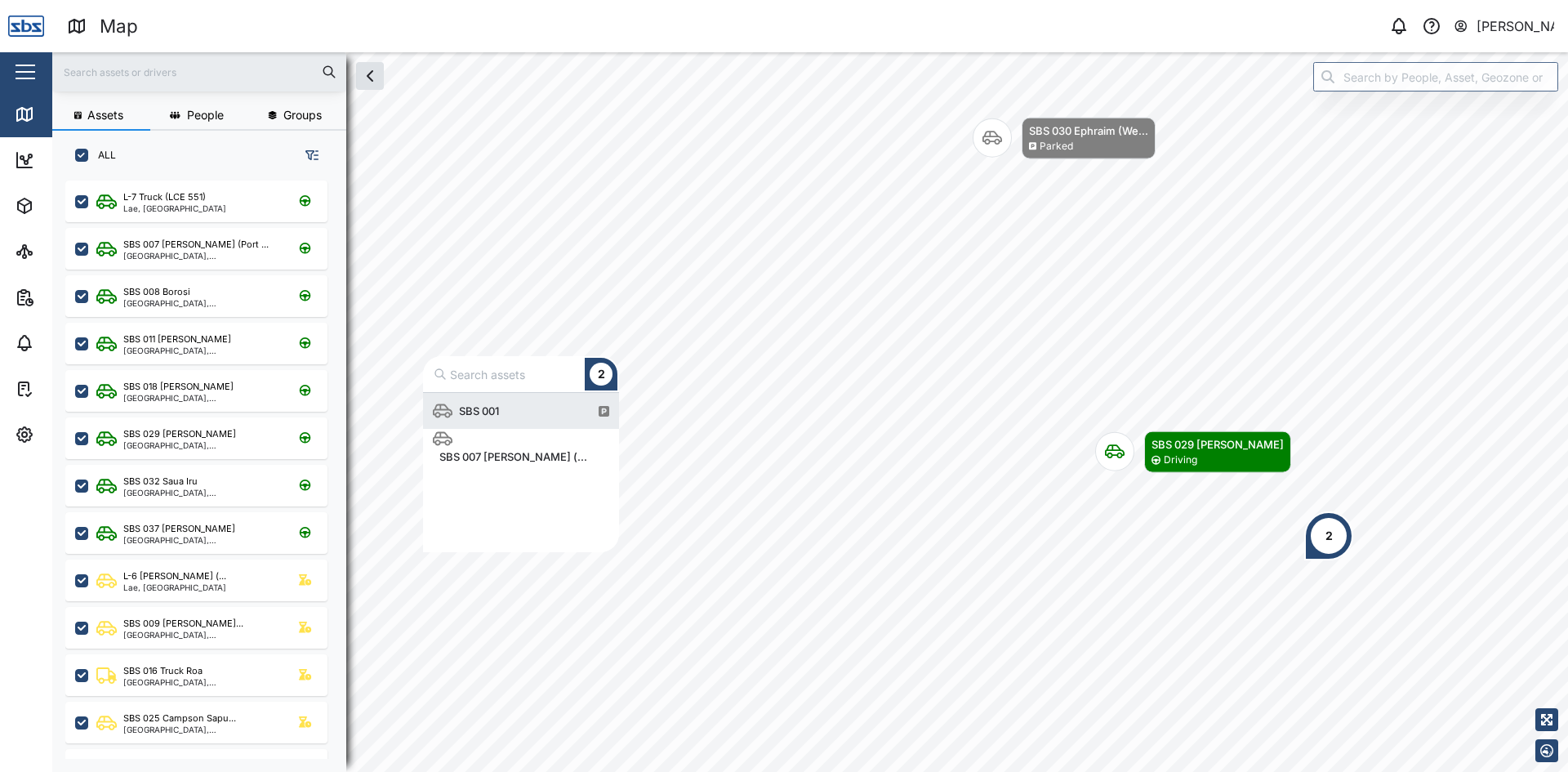
scroll to position [147, 184]
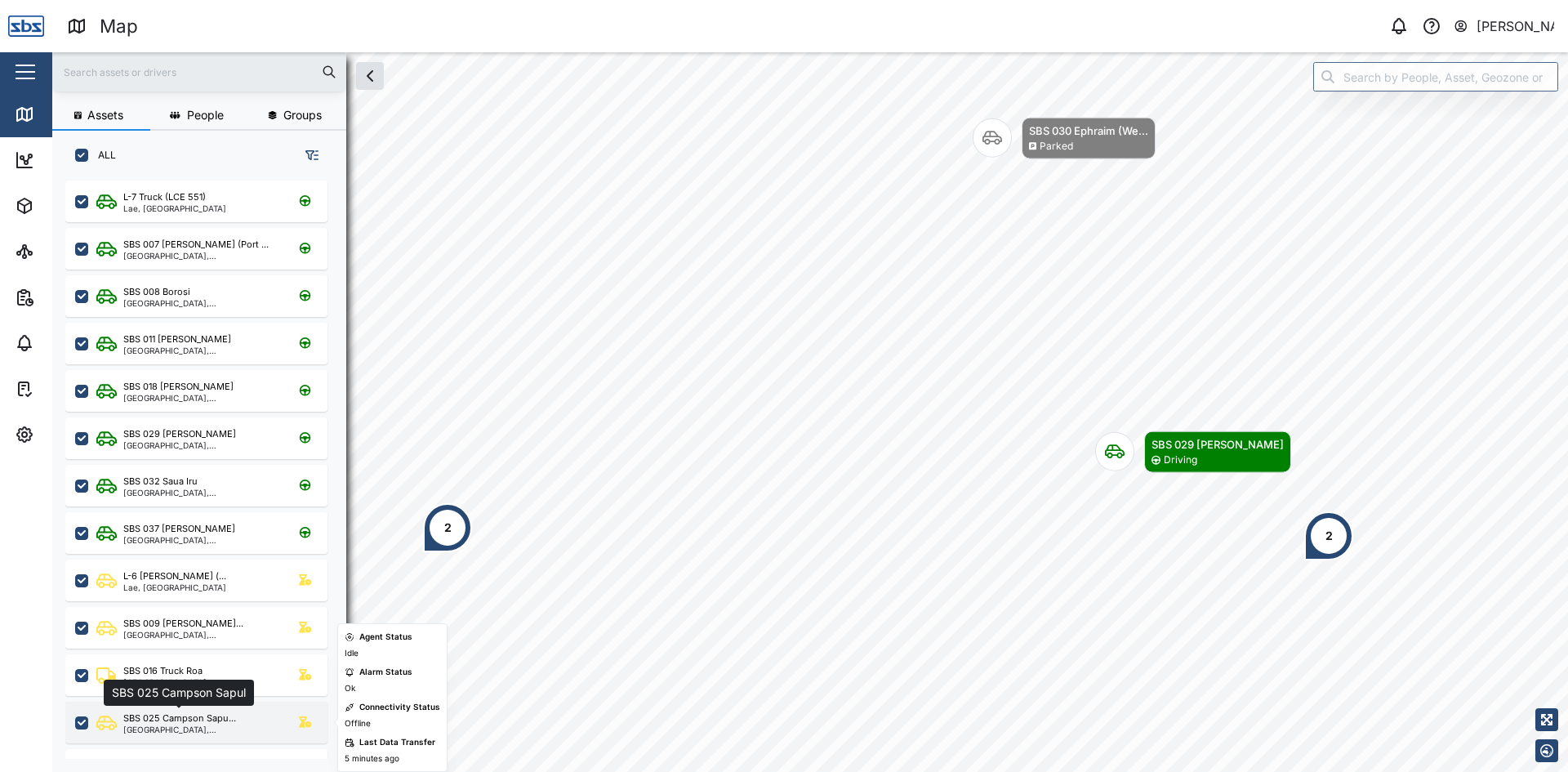
click at [180, 718] on div "SBS 025 Campson Sapu..." at bounding box center [179, 718] width 112 height 14
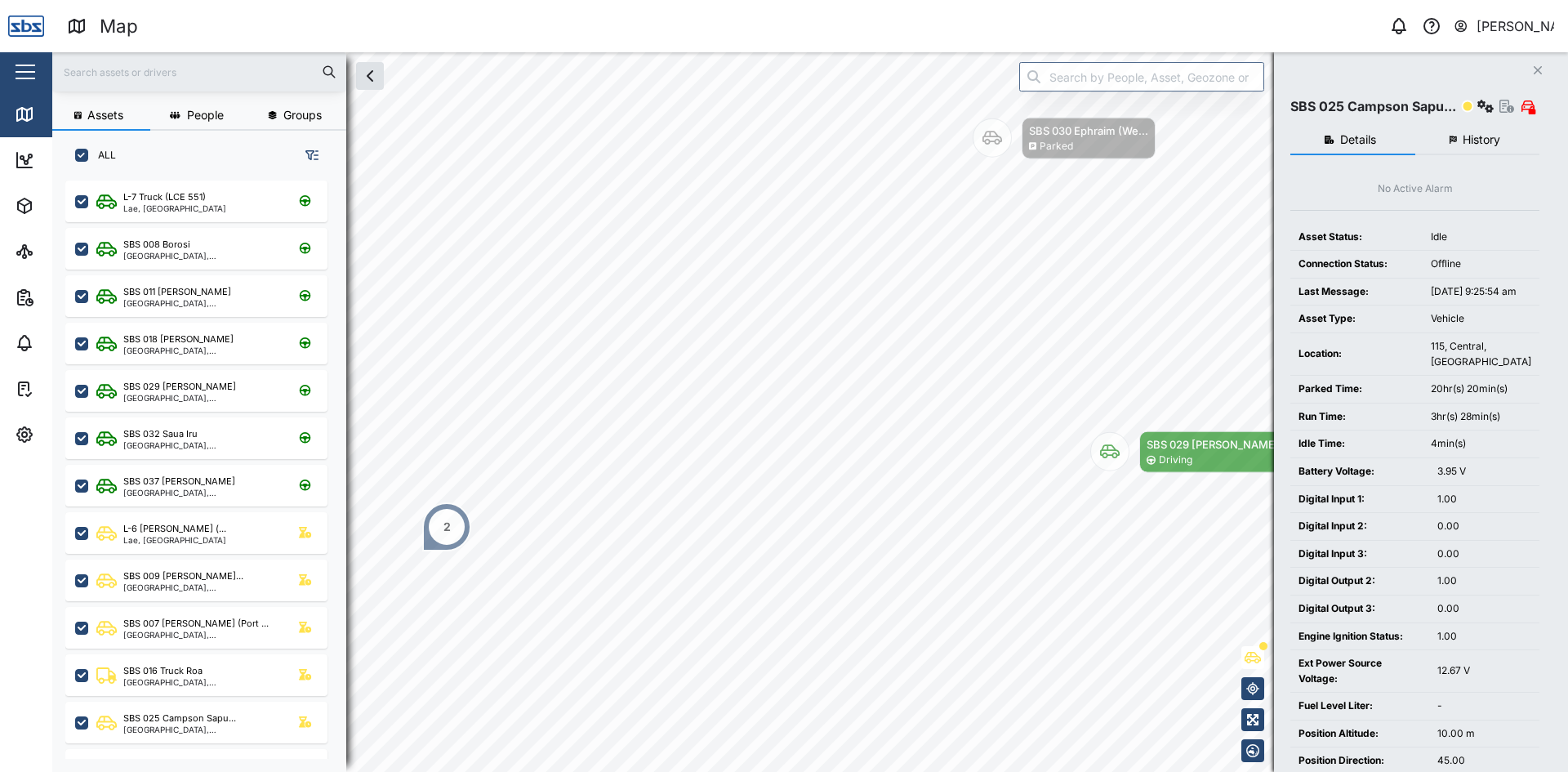
click at [1464, 132] on button "History" at bounding box center [1477, 140] width 124 height 30
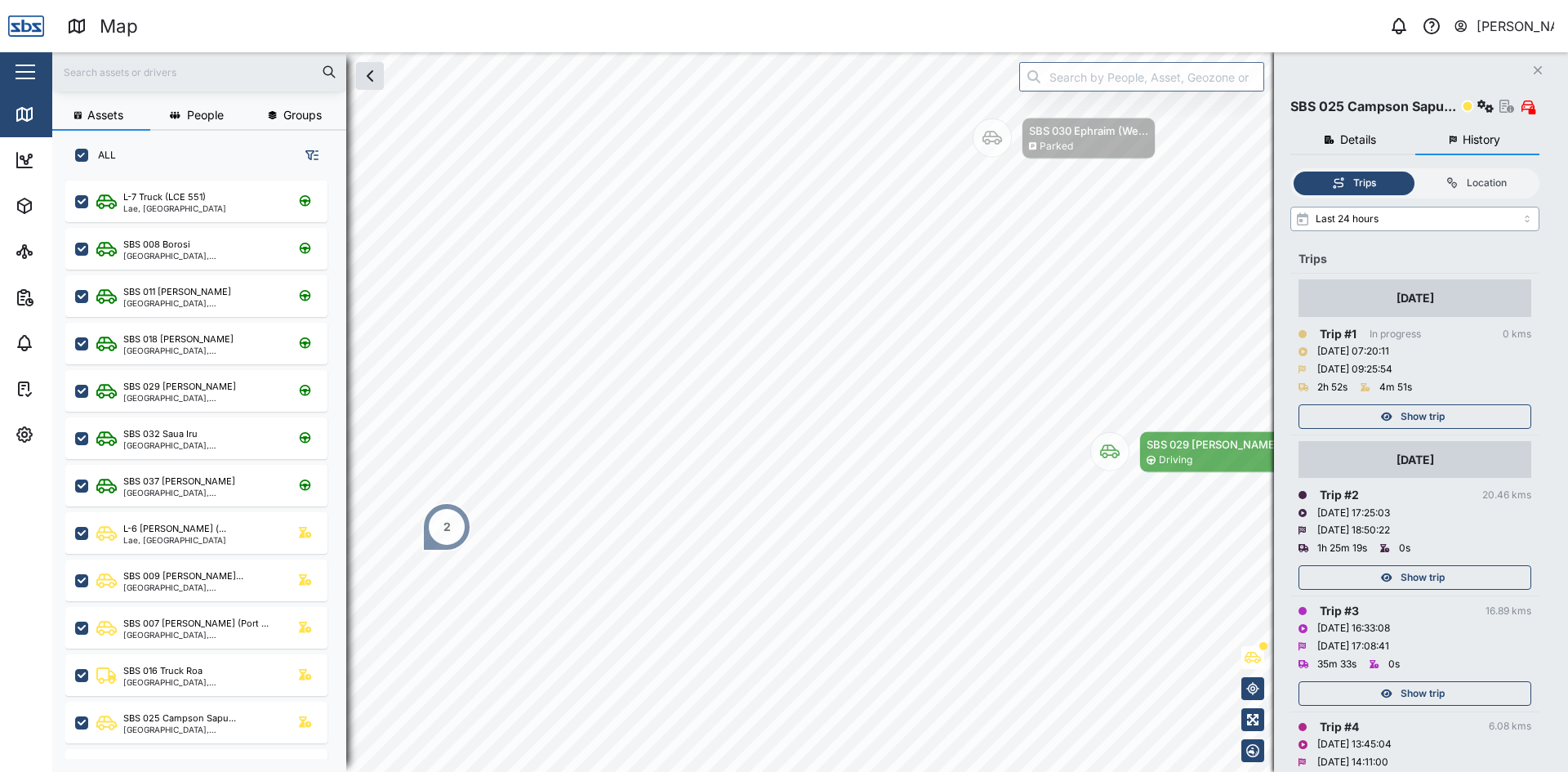
click at [1395, 219] on input "Last 24 hours" at bounding box center [1415, 218] width 249 height 24
type input "Last 3 days"
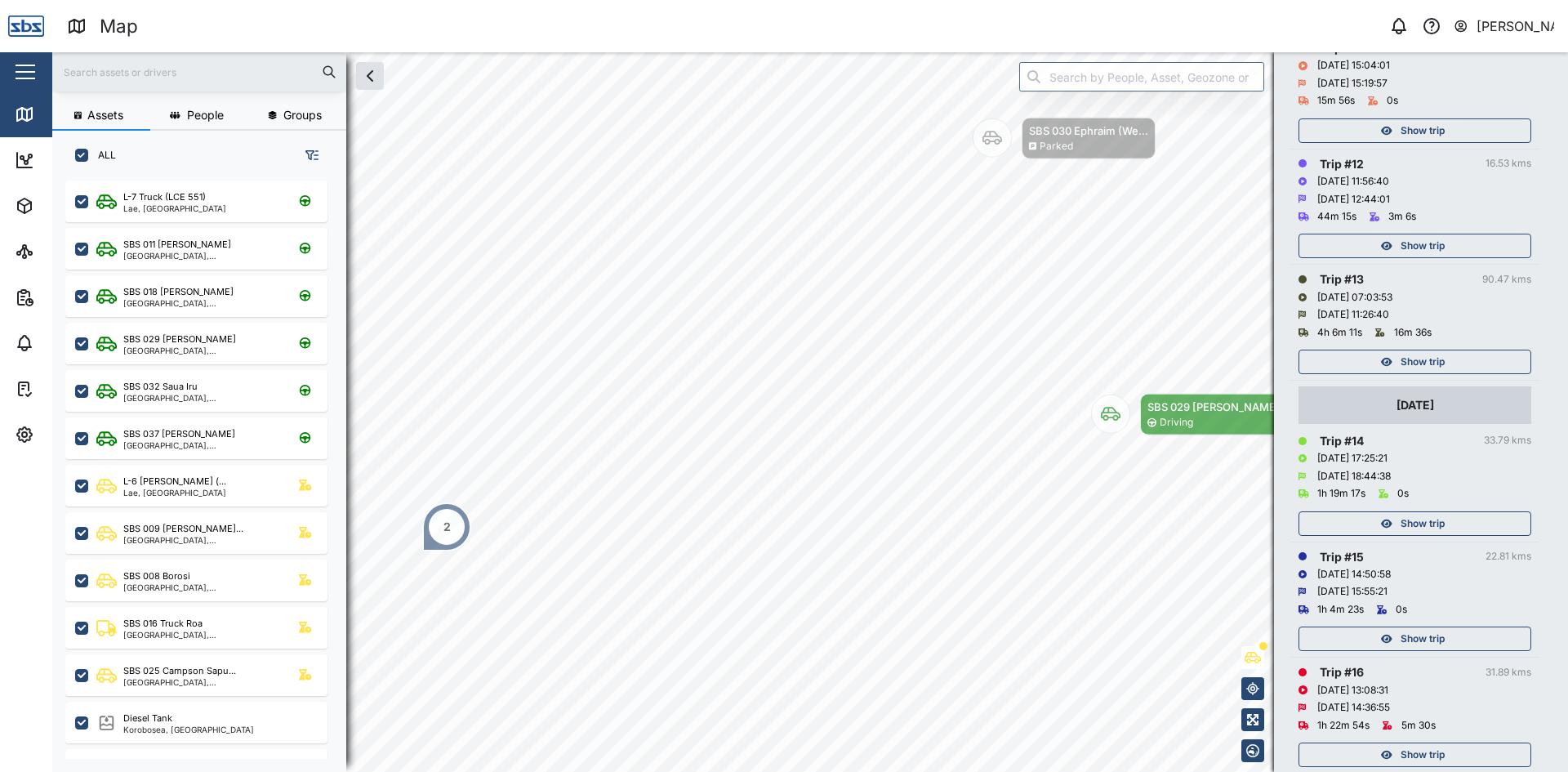
scroll to position [1439, 0]
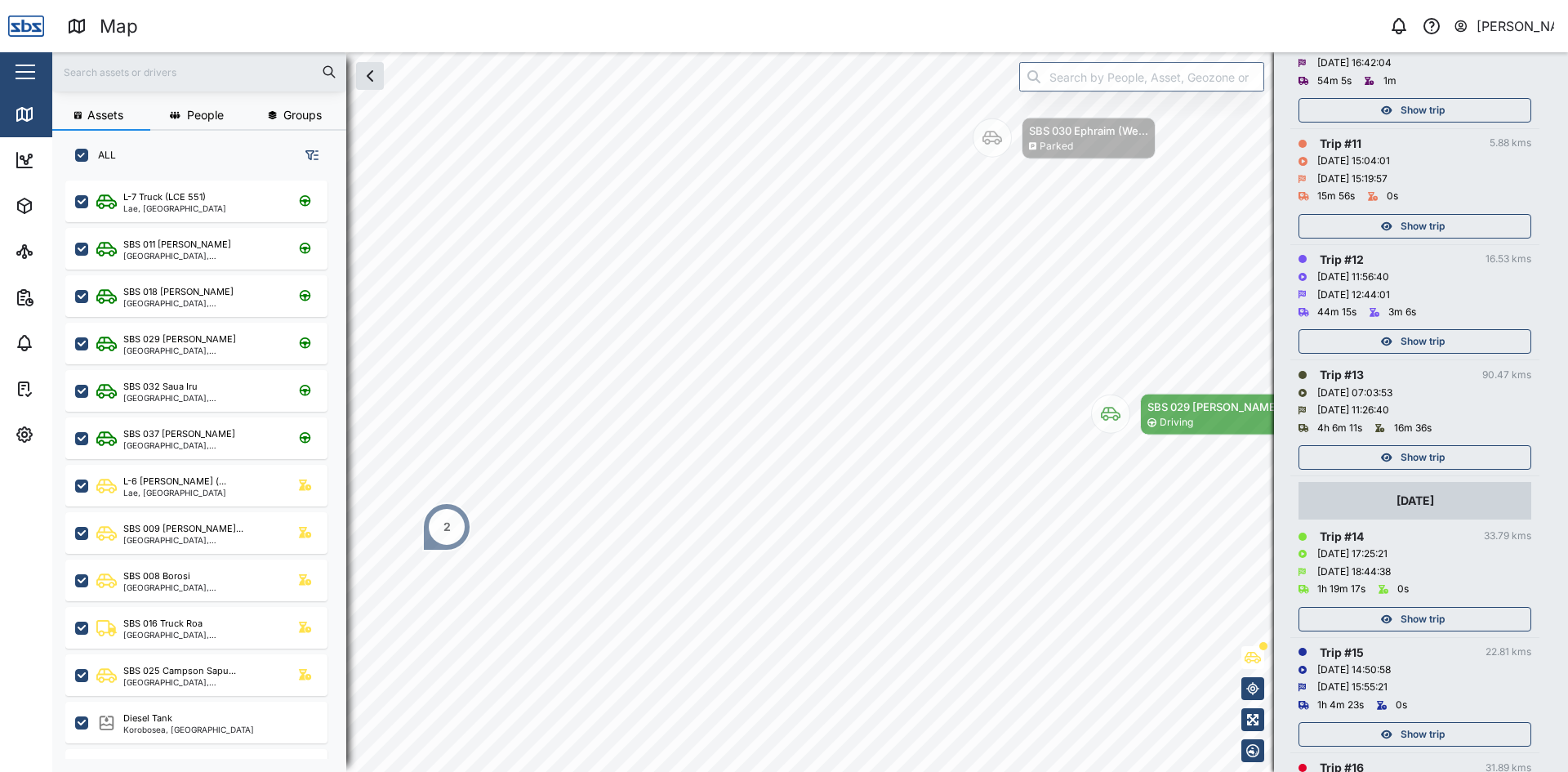
click at [1438, 456] on span "Show trip" at bounding box center [1422, 457] width 44 height 23
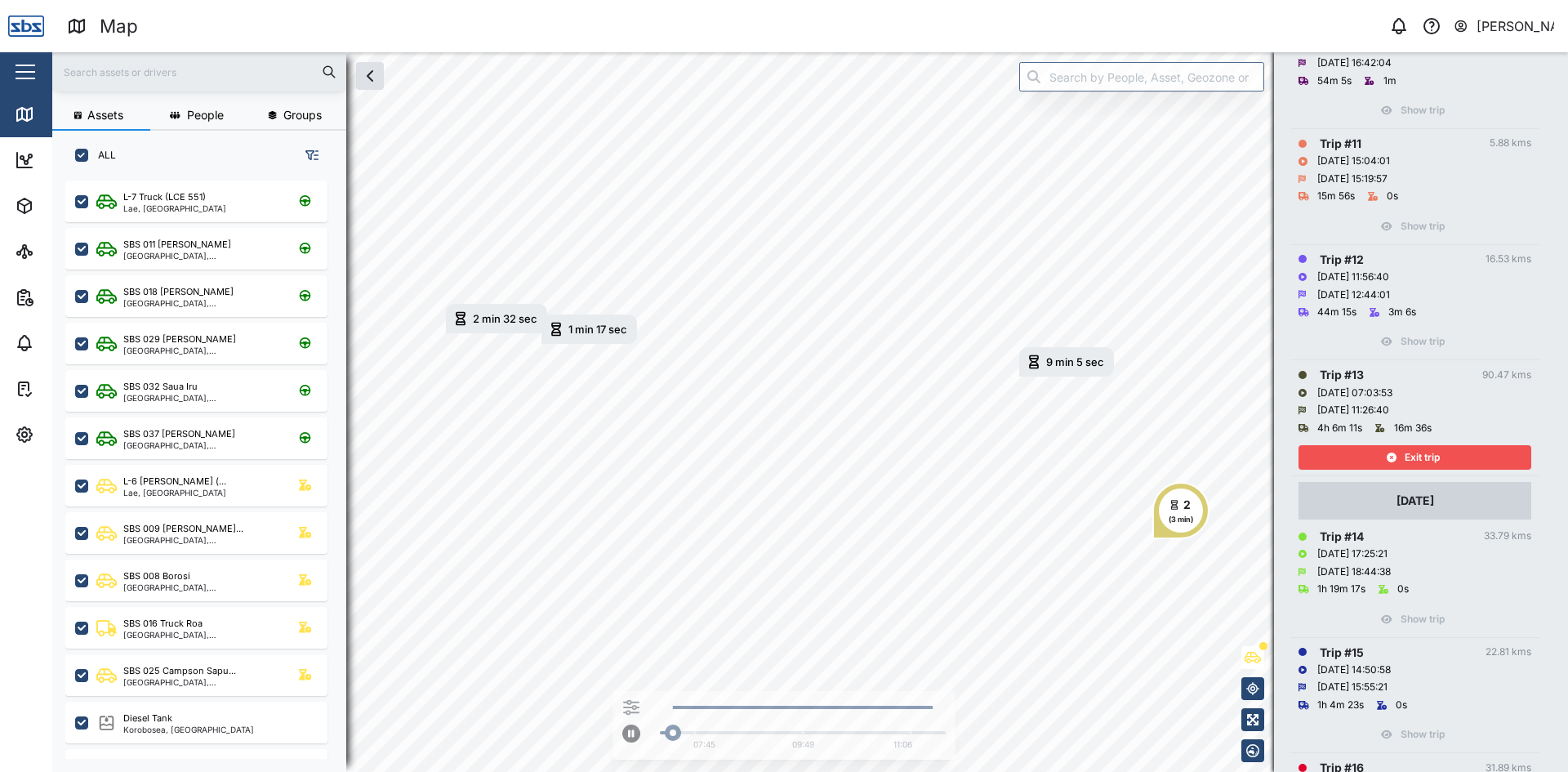
click at [1438, 456] on span "Exit trip" at bounding box center [1422, 457] width 35 height 23
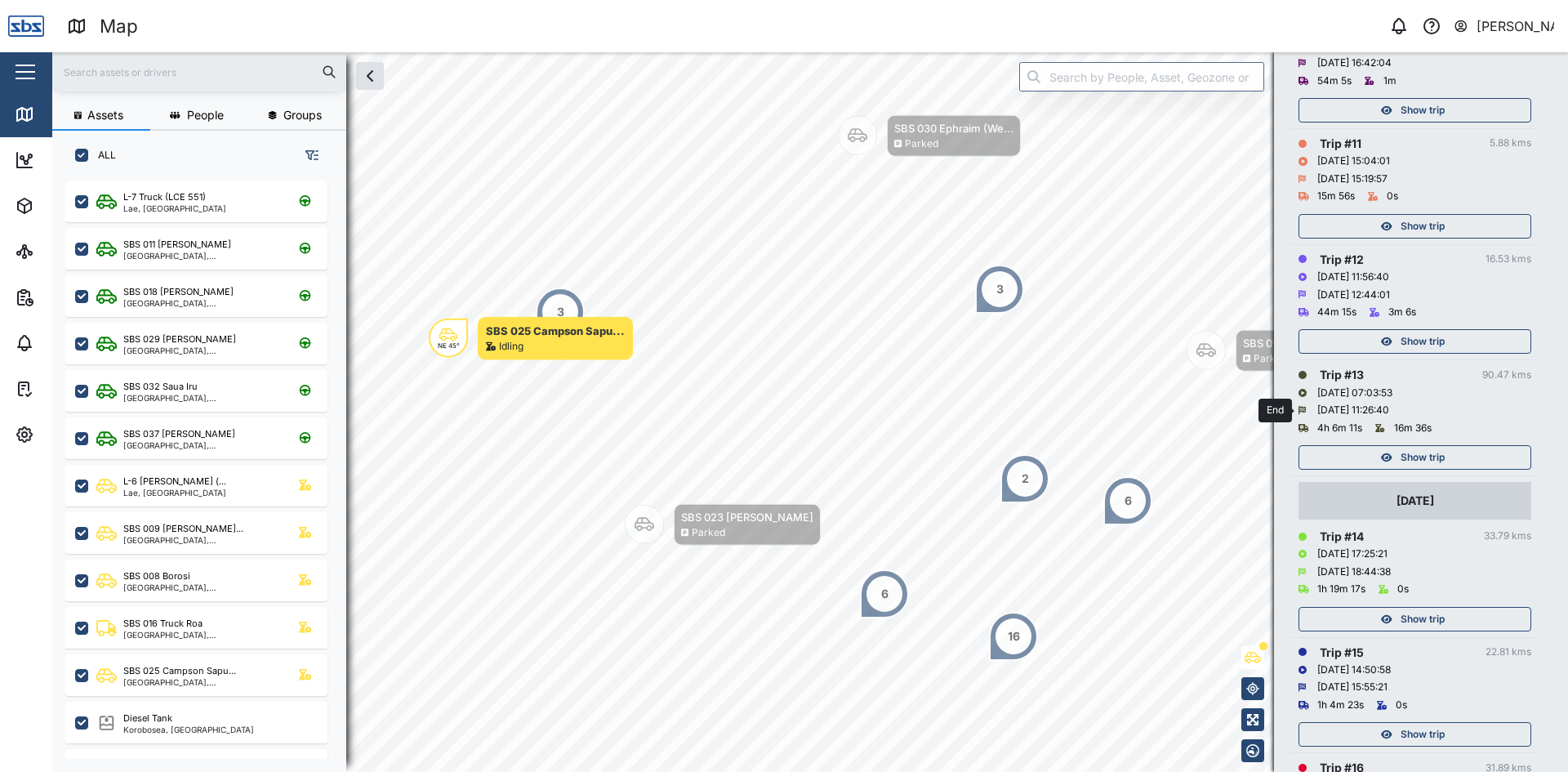
click at [1435, 341] on span "Show trip" at bounding box center [1422, 341] width 44 height 23
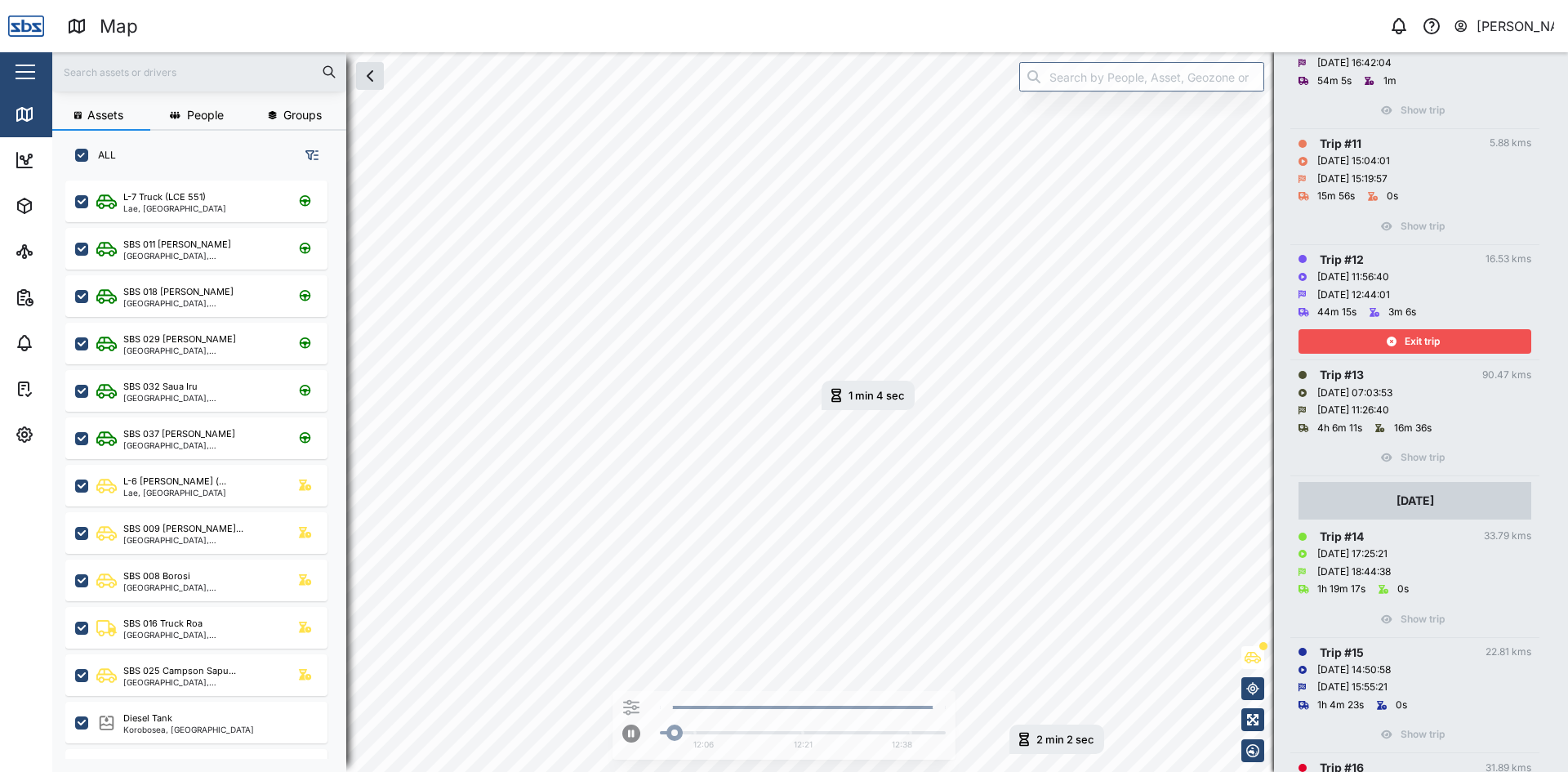
click at [1435, 341] on span "Exit trip" at bounding box center [1422, 341] width 35 height 23
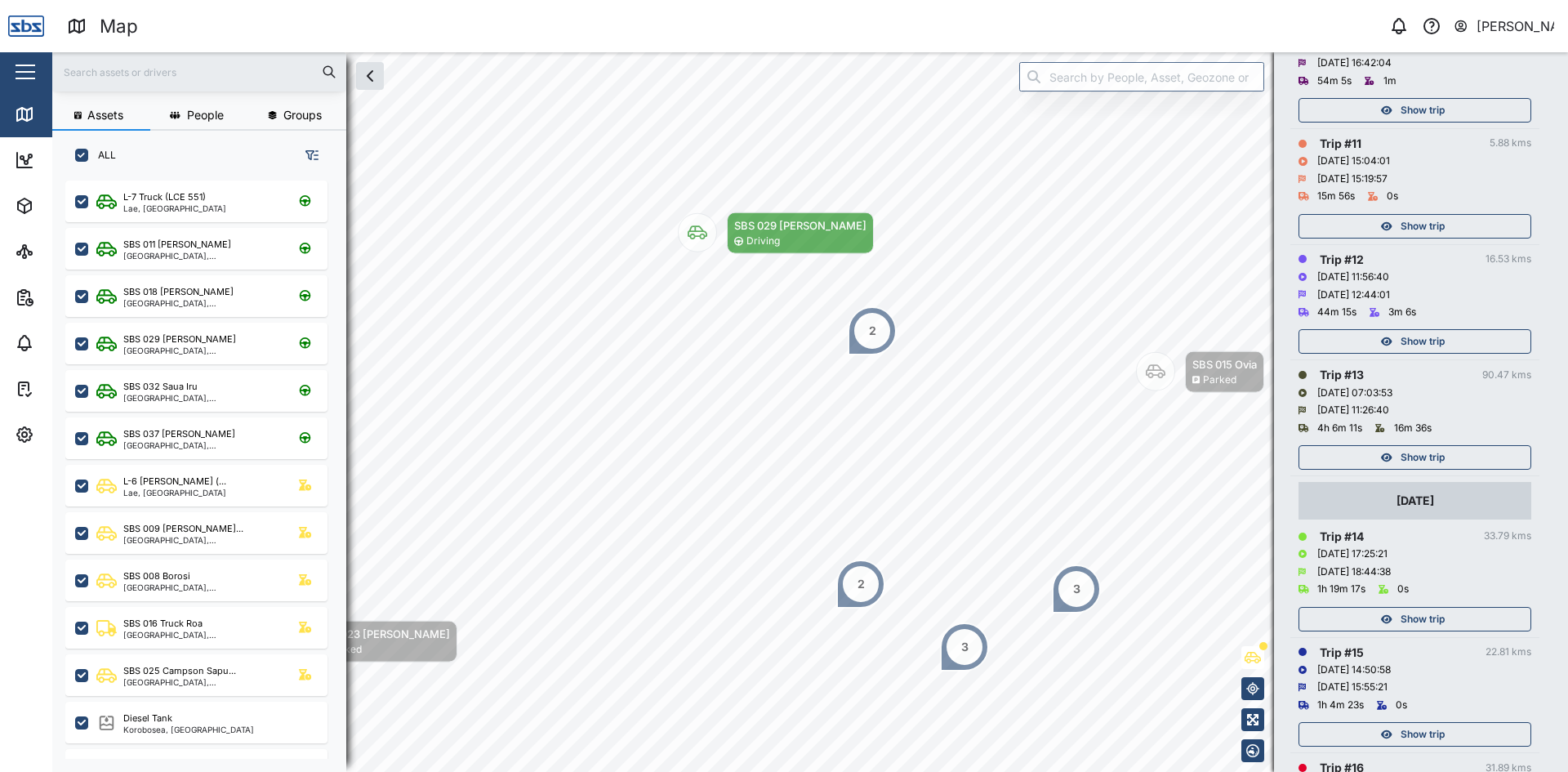
click at [1443, 221] on span "Show trip" at bounding box center [1422, 226] width 44 height 23
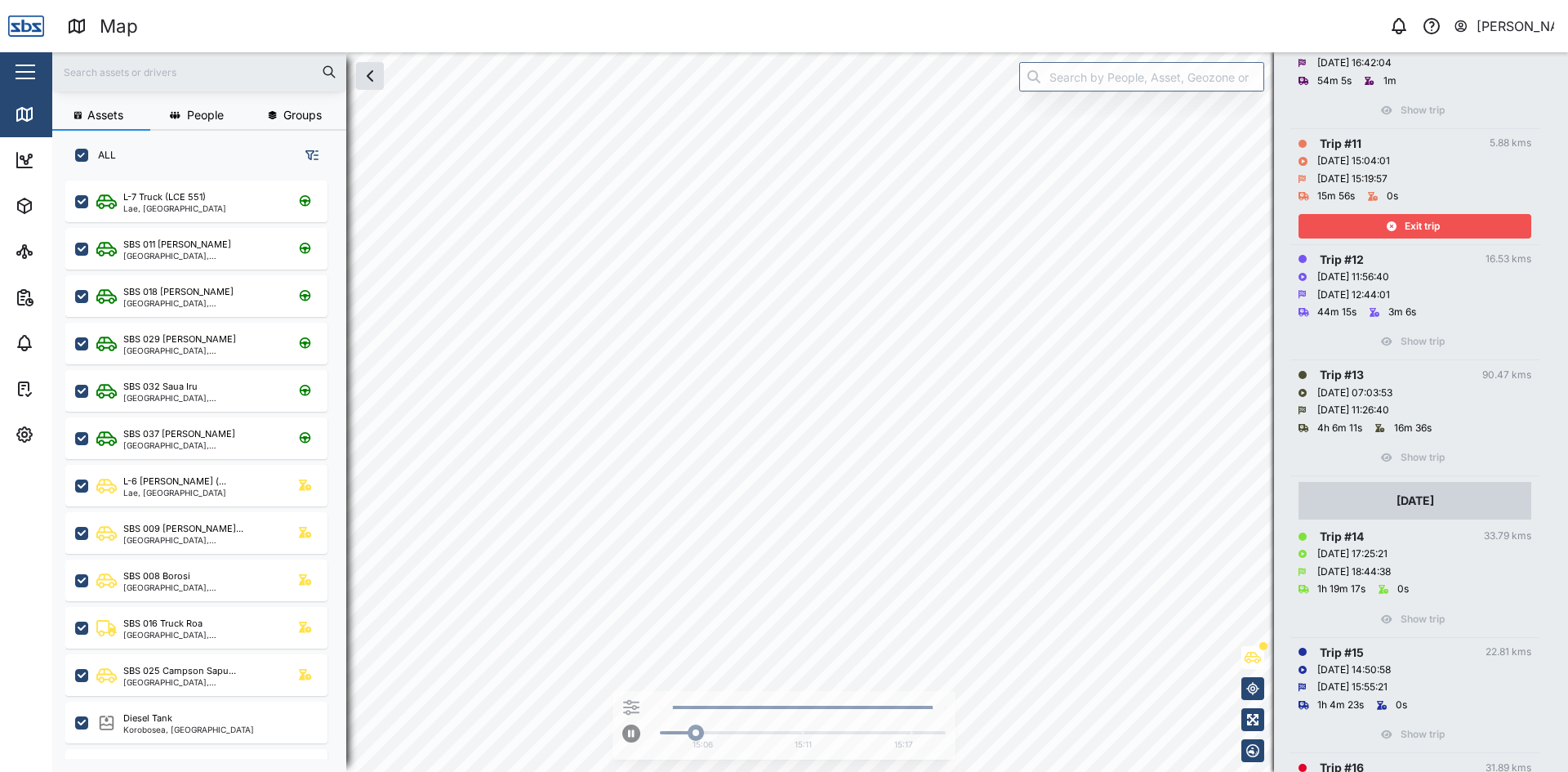
click at [1443, 221] on div "Exit trip" at bounding box center [1413, 226] width 213 height 23
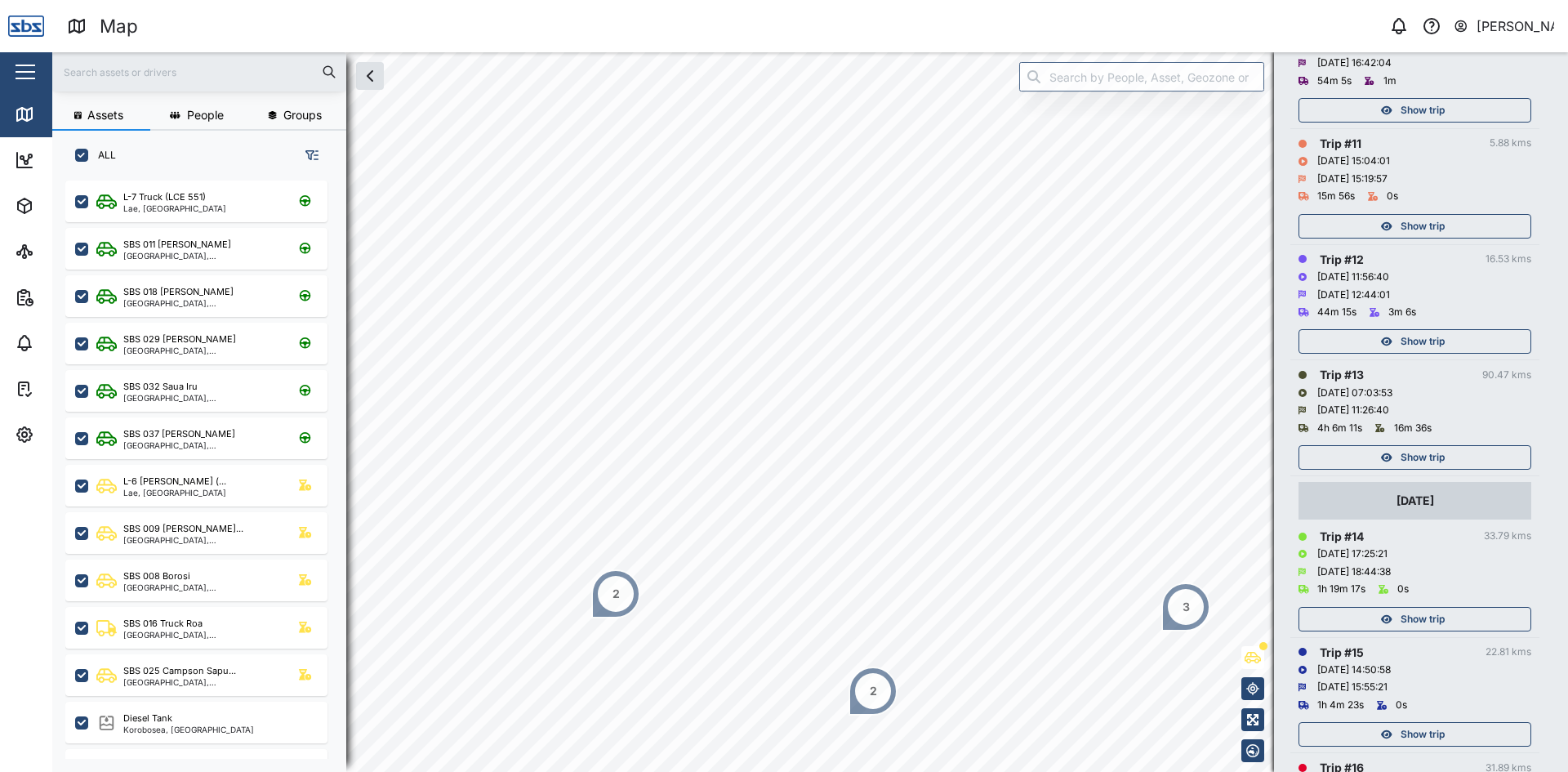
click at [1436, 105] on span "Show trip" at bounding box center [1422, 110] width 44 height 23
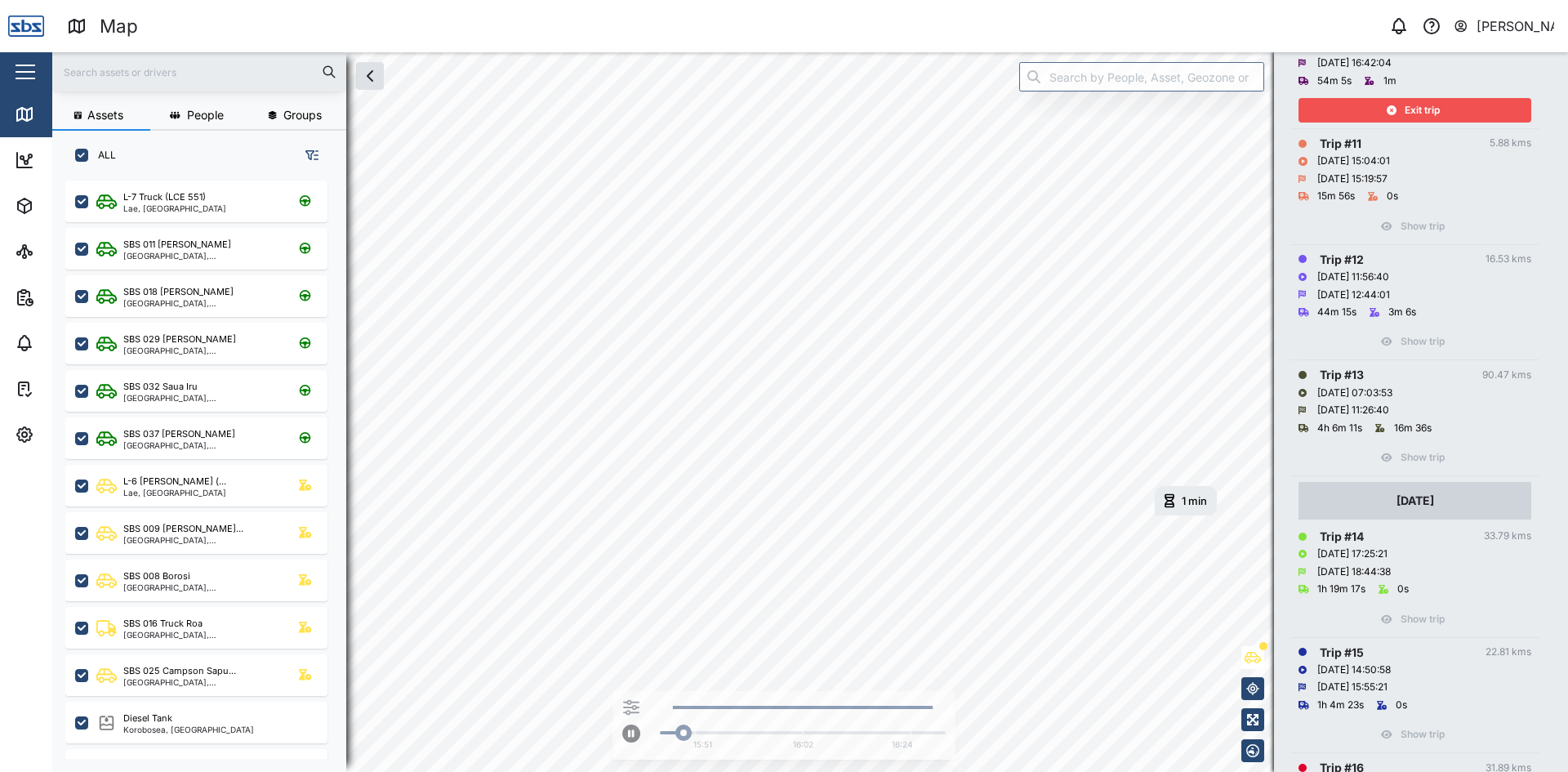
click at [1436, 105] on span "Exit trip" at bounding box center [1422, 110] width 35 height 23
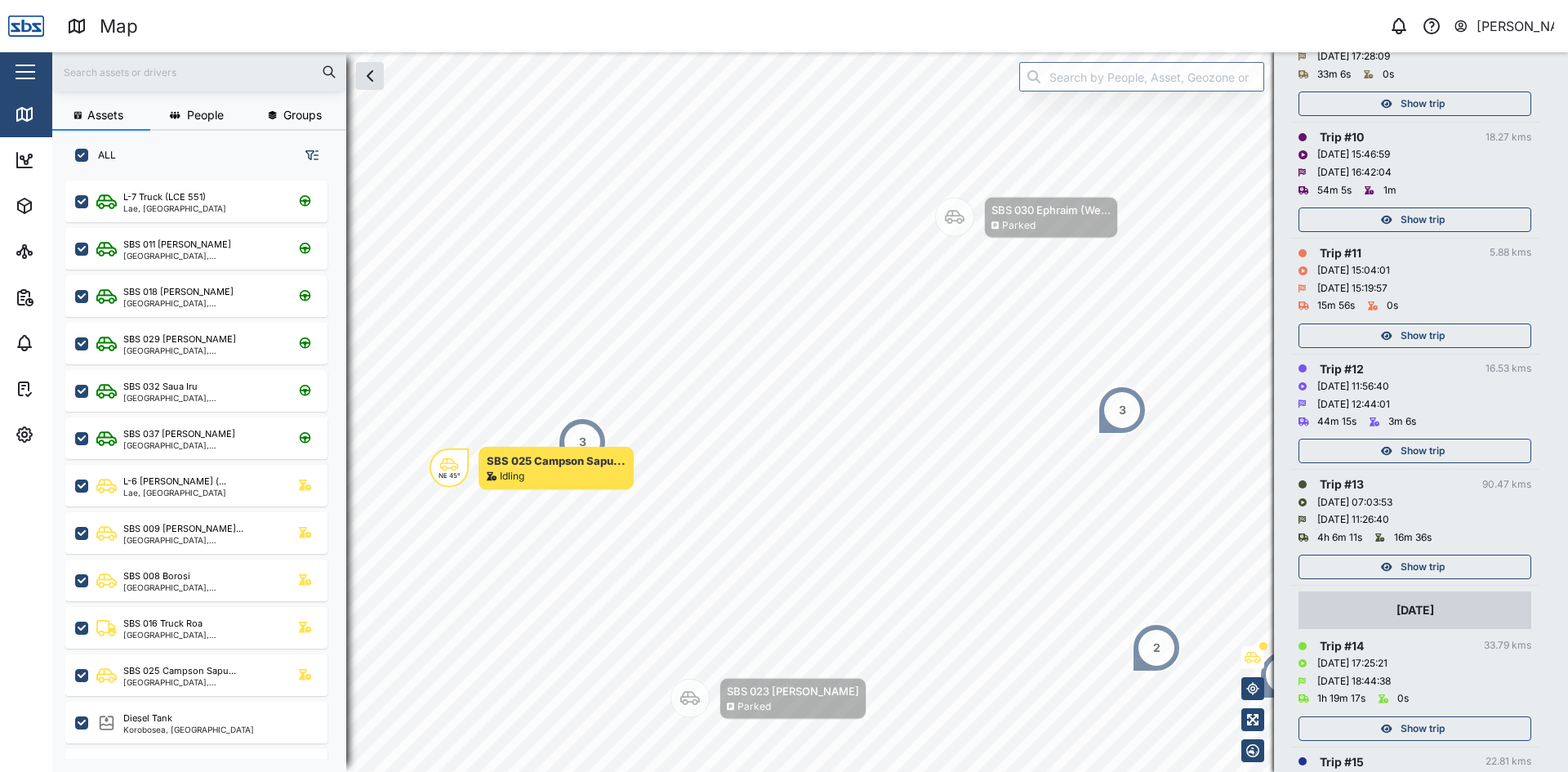
scroll to position [1194, 0]
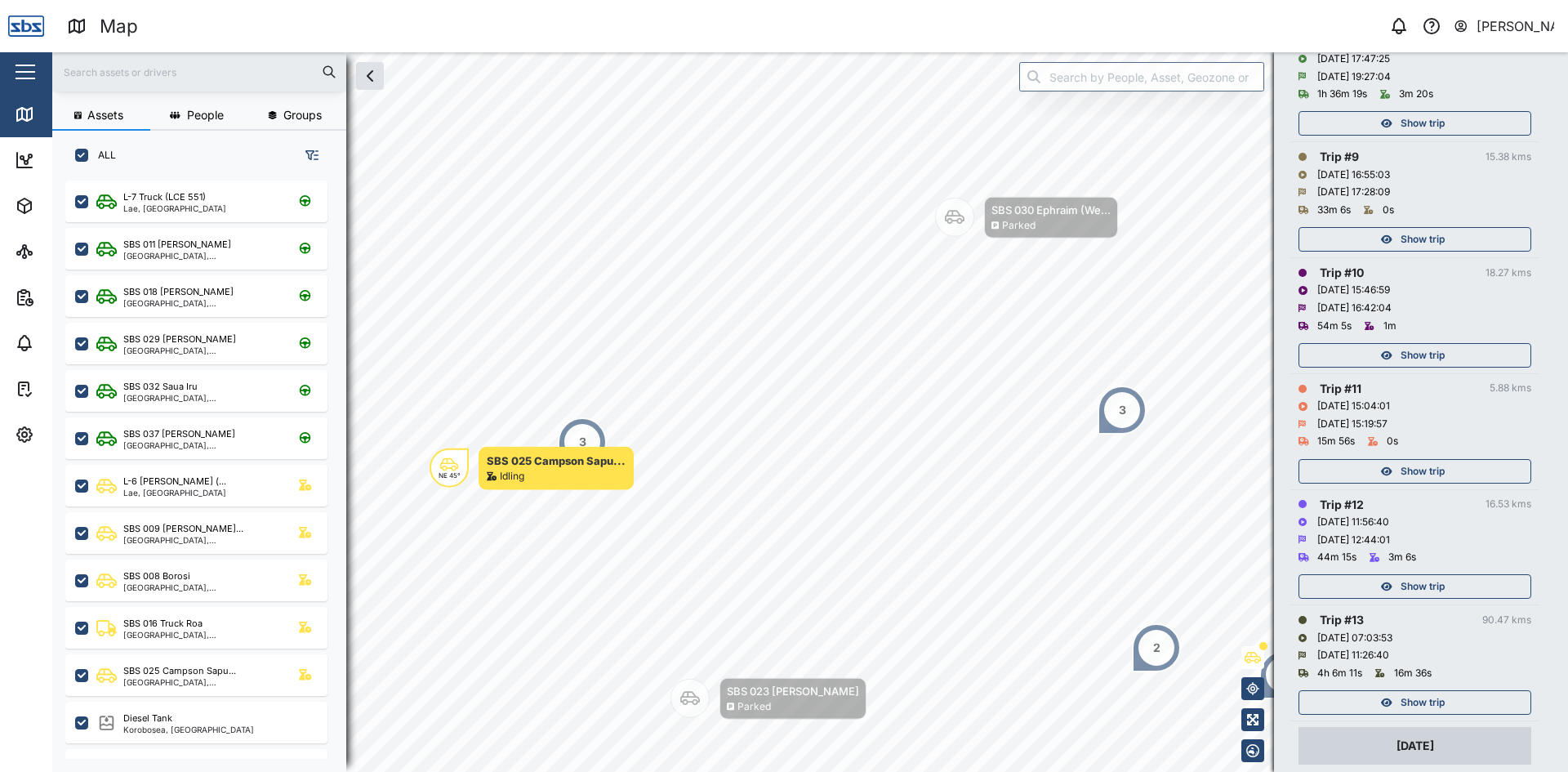
click at [1442, 234] on span "Show trip" at bounding box center [1422, 239] width 44 height 23
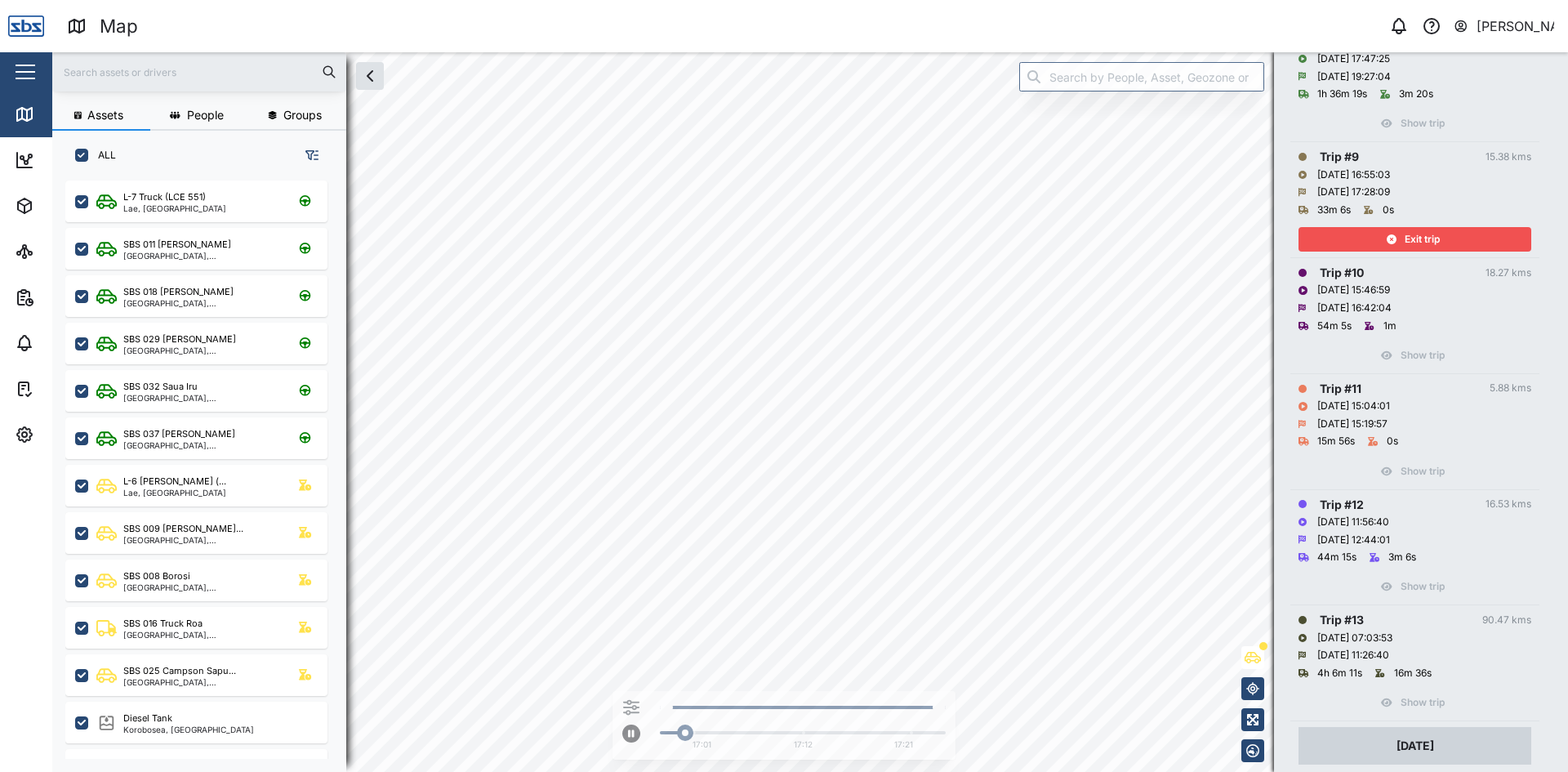
click at [1442, 234] on div "Exit trip" at bounding box center [1413, 239] width 213 height 23
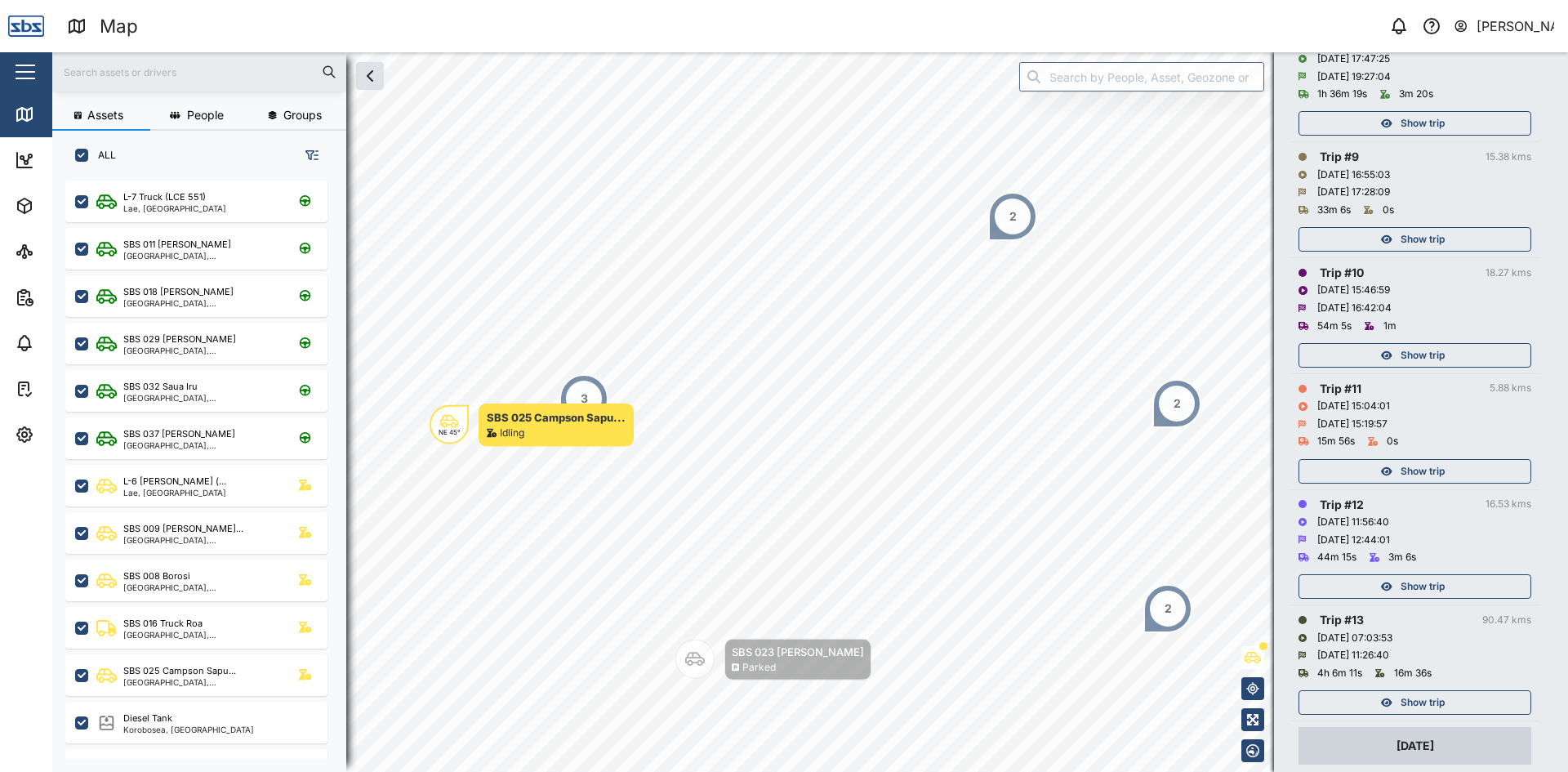
click at [1447, 124] on div "Show trip" at bounding box center [1413, 123] width 213 height 23
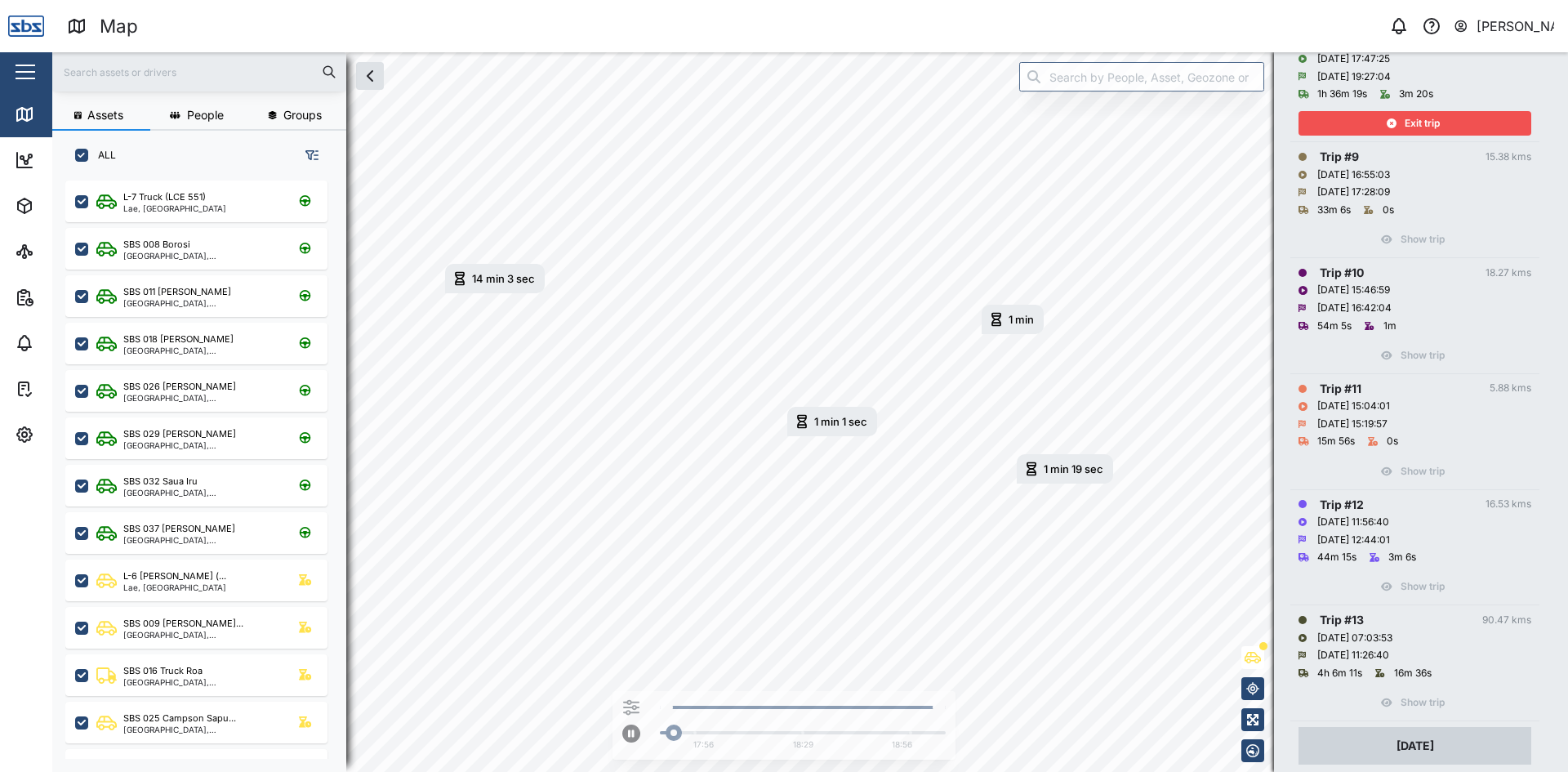
click at [1447, 124] on div "Exit trip" at bounding box center [1413, 123] width 213 height 23
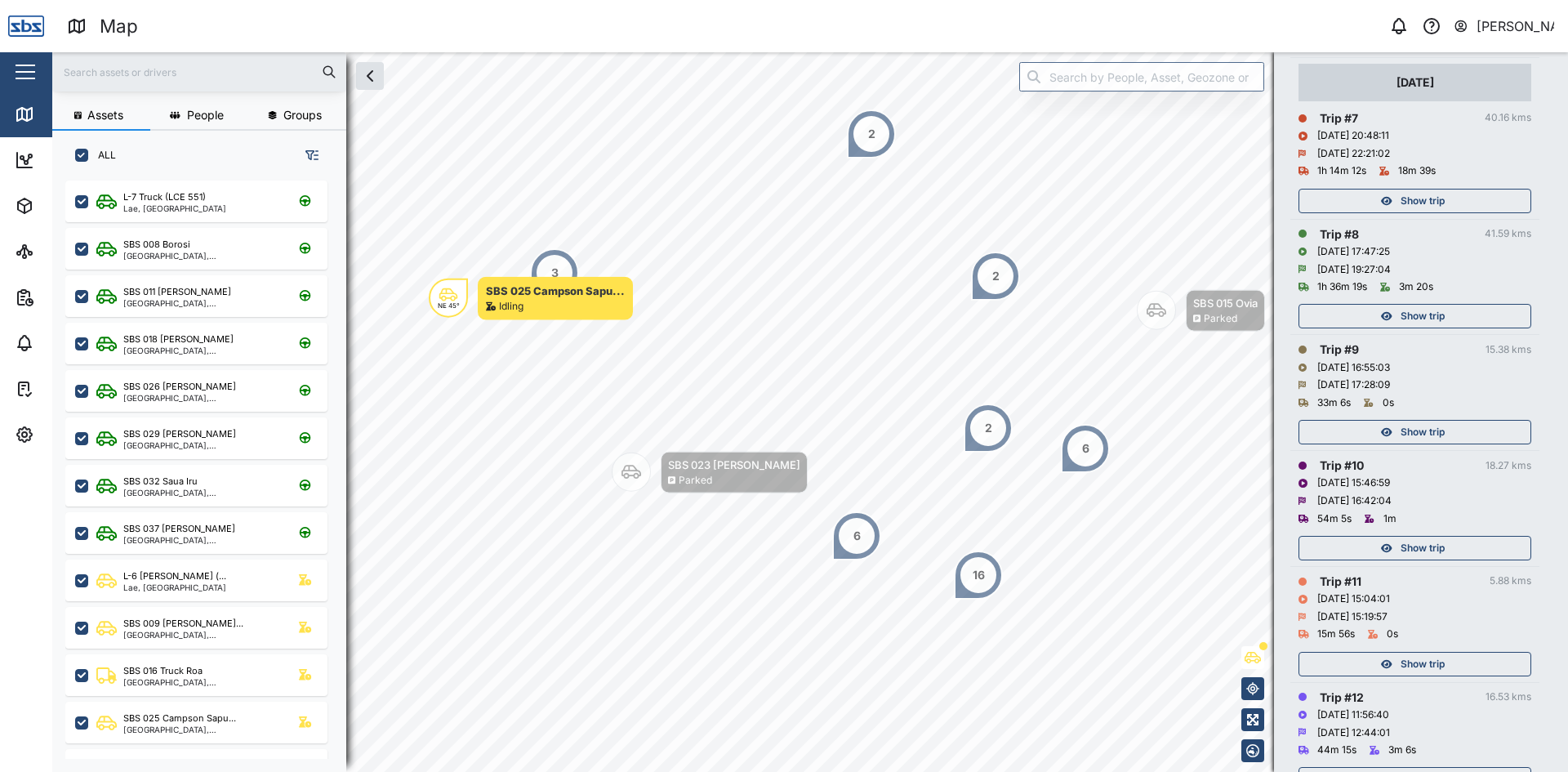
scroll to position [949, 0]
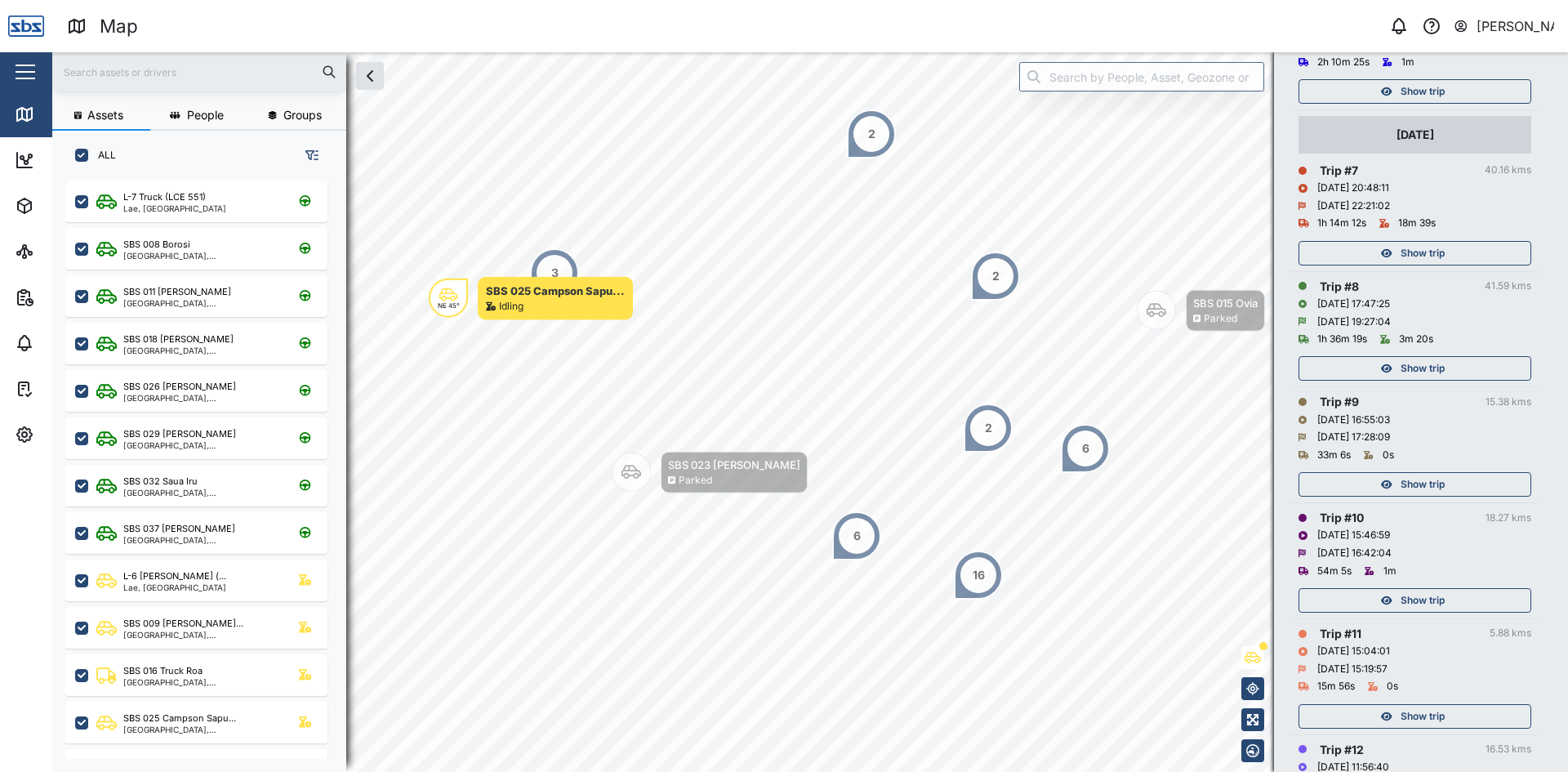
click at [1429, 252] on span "Show trip" at bounding box center [1422, 253] width 44 height 23
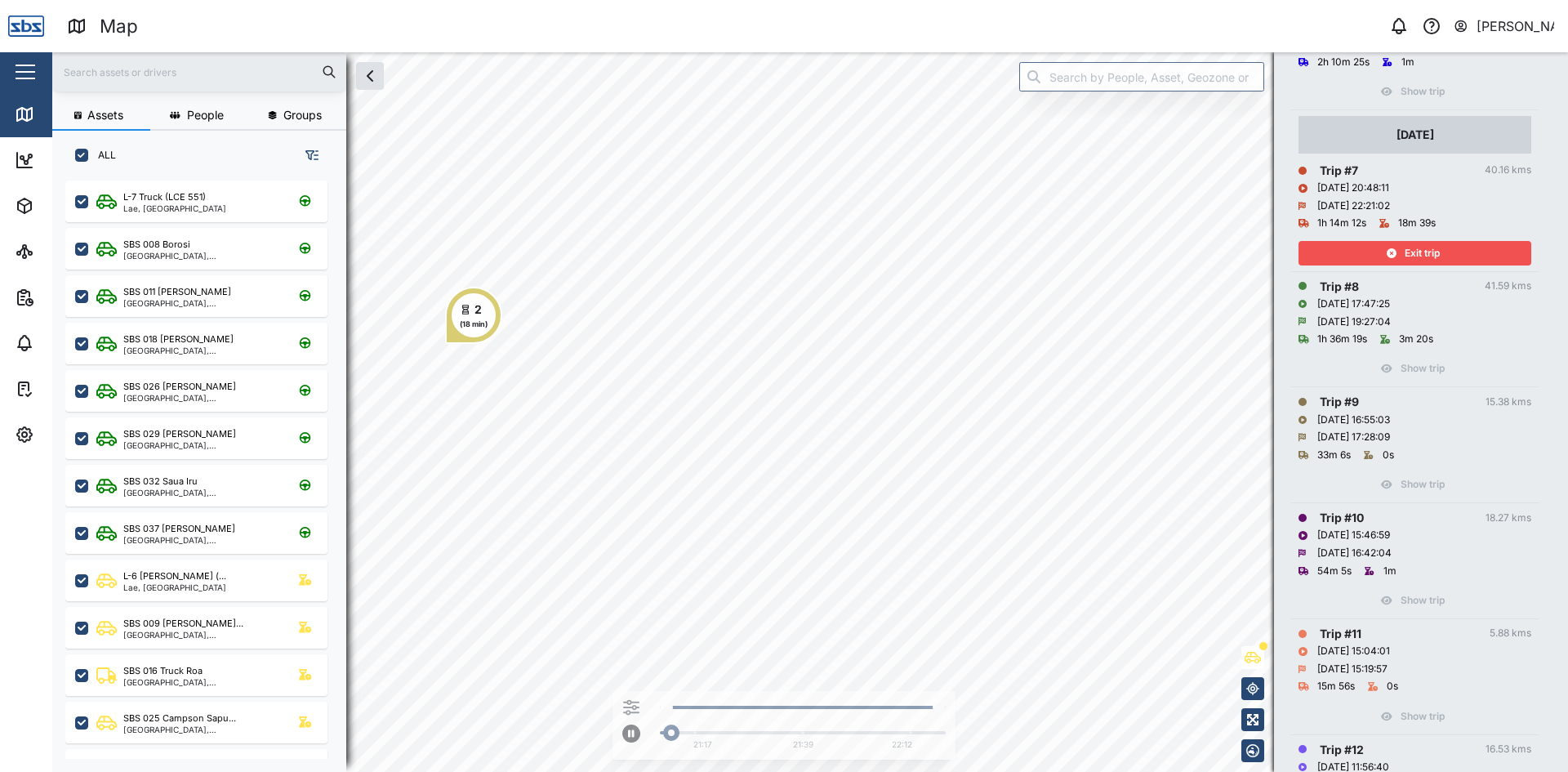
click at [1429, 252] on span "Exit trip" at bounding box center [1422, 253] width 35 height 23
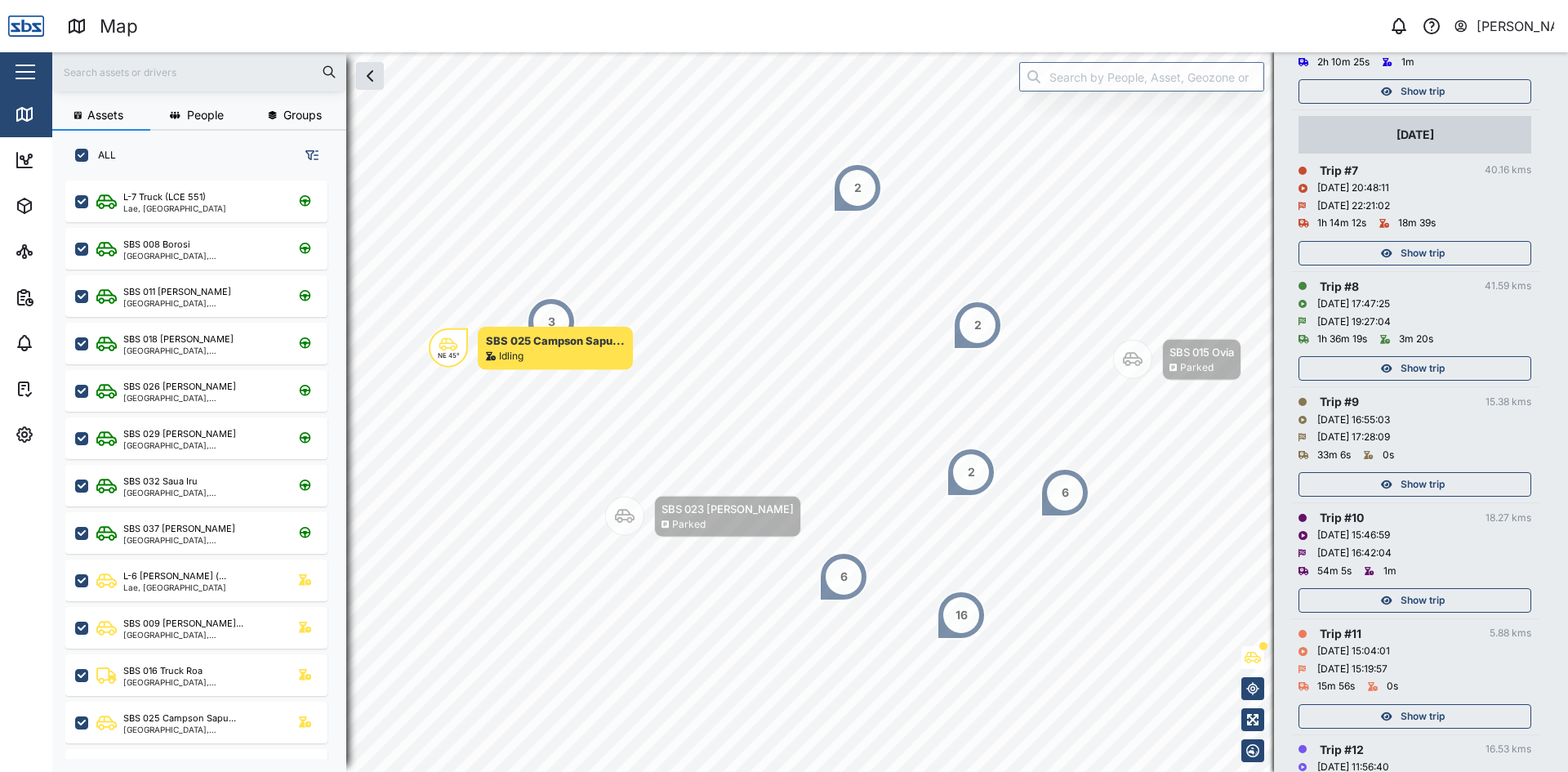
scroll to position [1194, 0]
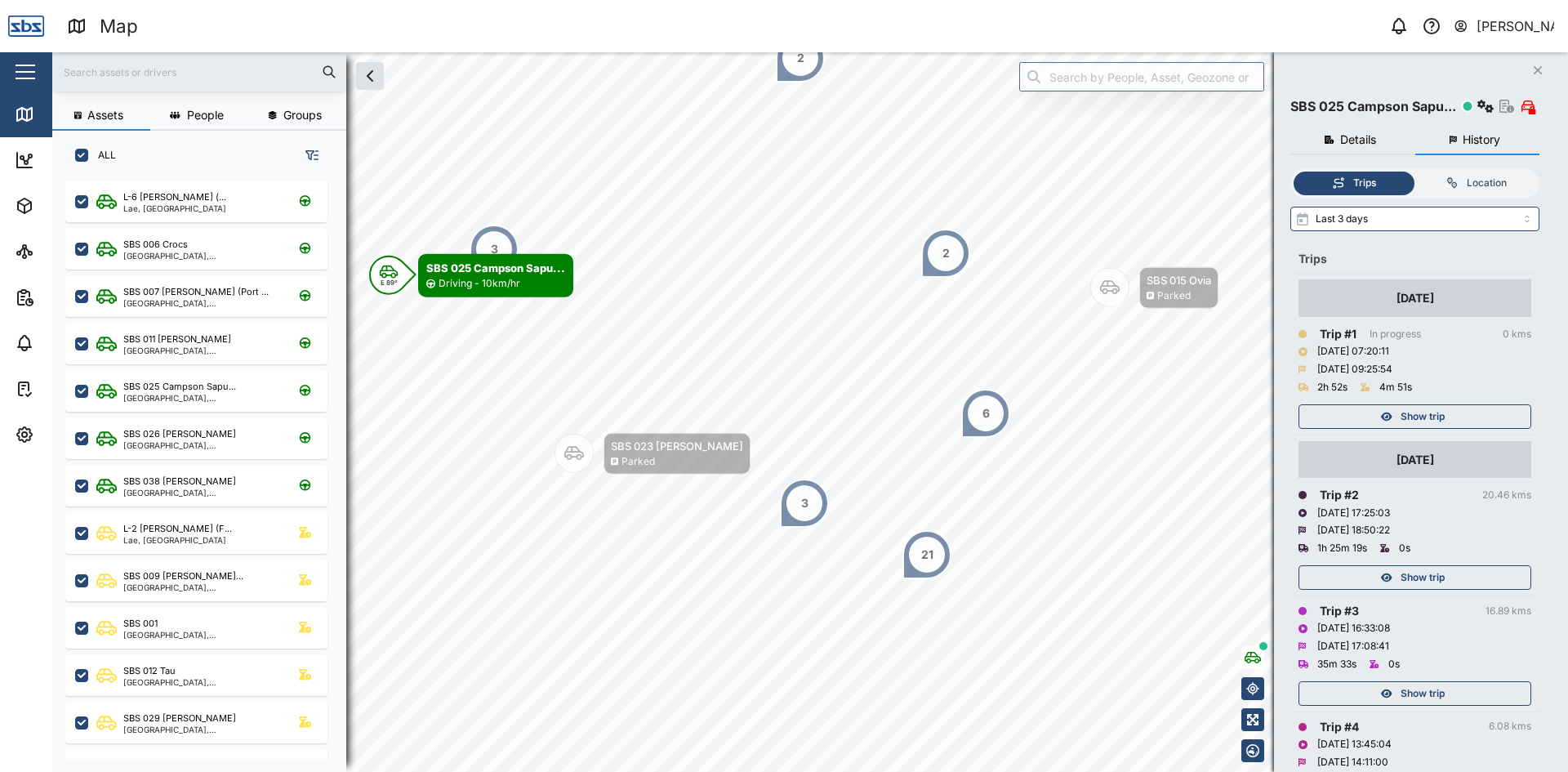
click at [1412, 415] on span "Show trip" at bounding box center [1422, 416] width 44 height 23
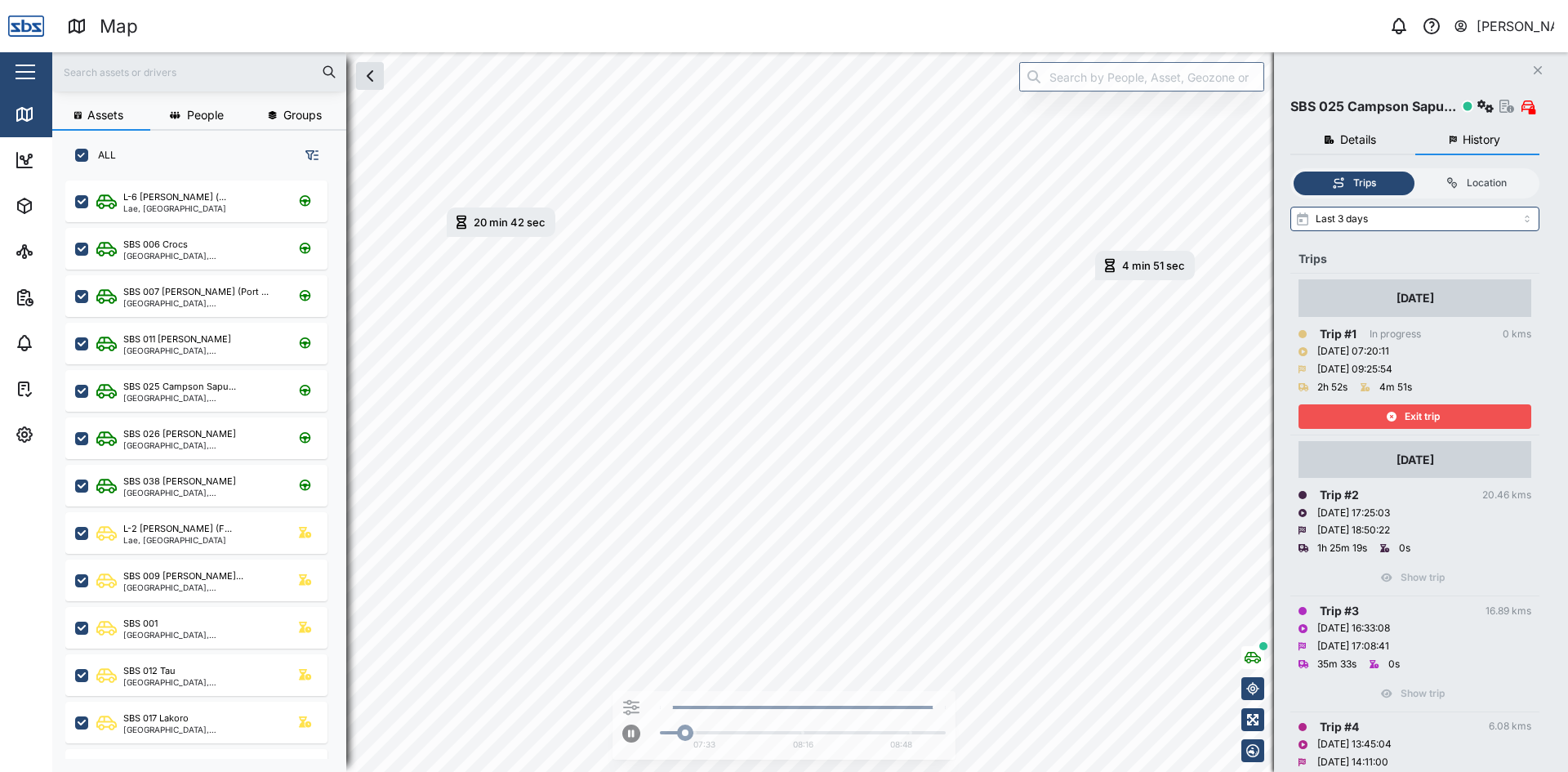
click at [1395, 415] on icon "button" at bounding box center [1392, 416] width 10 height 10
